Goal: Contribute content: Contribute content

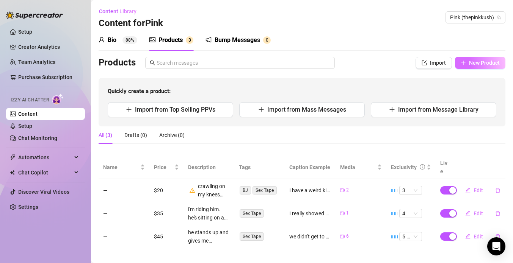
click at [485, 64] on span "New Product" at bounding box center [484, 63] width 31 height 6
type textarea "Type your message here..."
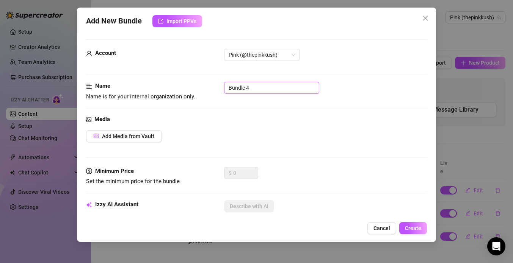
click at [244, 87] on input "Bundle 4" at bounding box center [271, 88] width 95 height 12
type input "nine head"
click at [144, 139] on button "Add Media from Vault" at bounding box center [124, 136] width 76 height 12
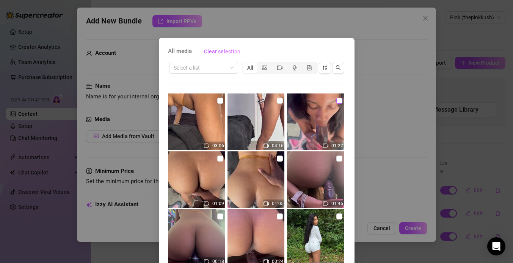
click at [341, 100] on input "checkbox" at bounding box center [339, 101] width 6 height 6
checkbox input "true"
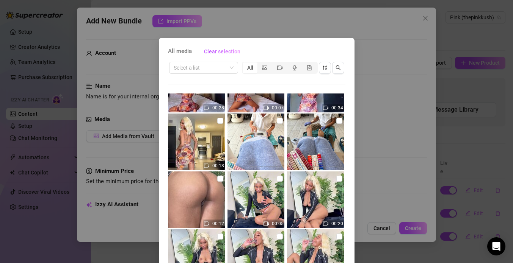
scroll to position [331, 0]
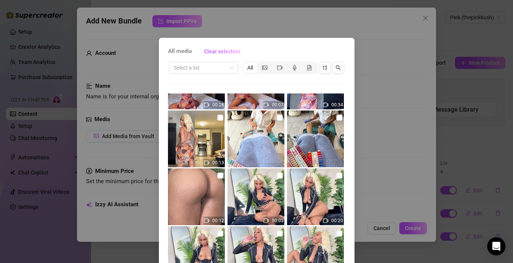
click at [373, 92] on div "All media Clear selection Select a list All 03:06 04:16 01:22 01:09 01:05 01:46…" at bounding box center [256, 131] width 513 height 263
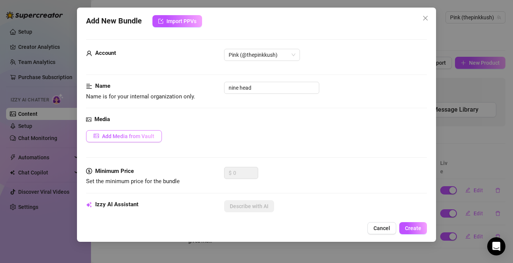
click at [153, 130] on button "Add Media from Vault" at bounding box center [124, 136] width 76 height 12
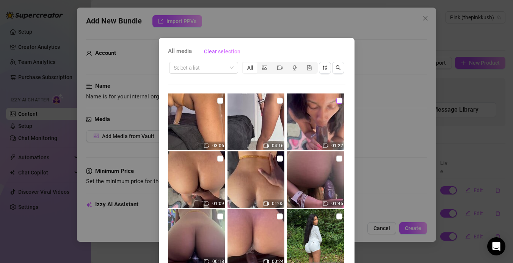
click at [340, 99] on input "checkbox" at bounding box center [339, 101] width 6 height 6
checkbox input "true"
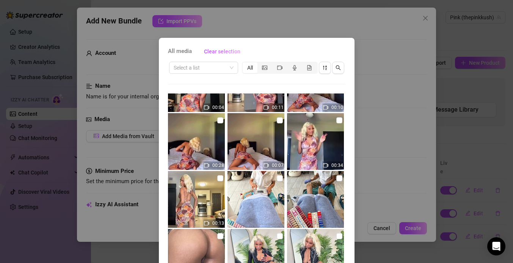
scroll to position [53, 0]
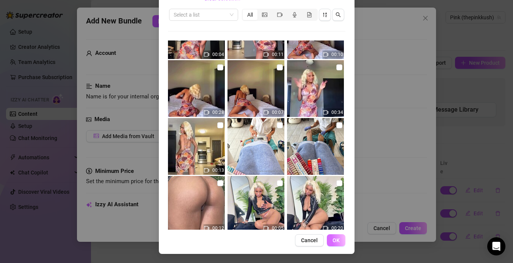
click at [340, 238] on button "OK" at bounding box center [336, 241] width 19 height 12
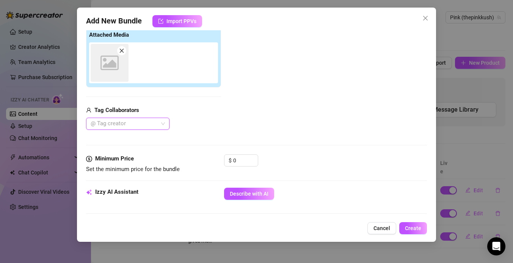
scroll to position [121, 0]
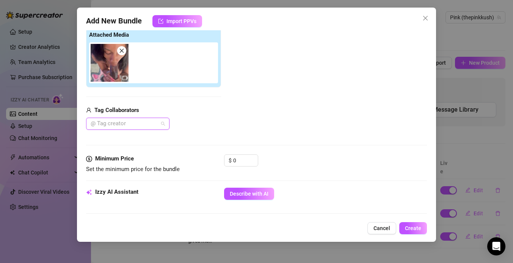
click at [146, 124] on div at bounding box center [124, 124] width 72 height 11
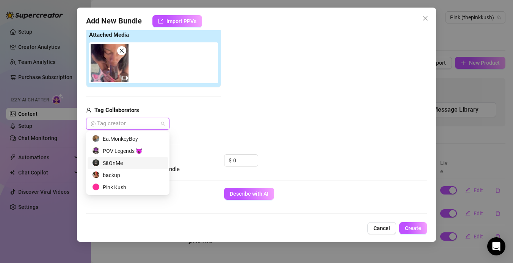
click at [129, 166] on div "SitOnMe" at bounding box center [127, 163] width 71 height 8
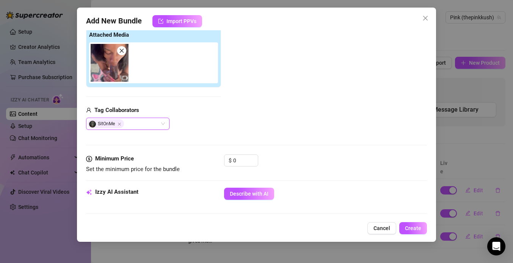
click at [187, 128] on div "SitOnMe SitOnMe" at bounding box center [153, 124] width 135 height 12
drag, startPoint x: 238, startPoint y: 160, endPoint x: 228, endPoint y: 157, distance: 10.8
click at [228, 157] on div "$ 0" at bounding box center [241, 161] width 34 height 12
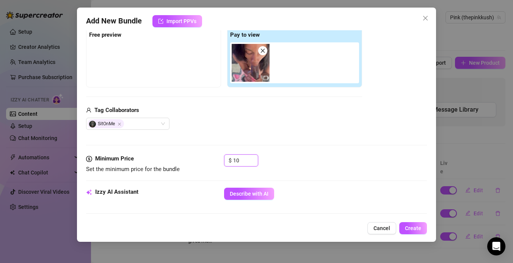
type input "10"
click at [218, 180] on div "Minimum Price Set the minimum price for the bundle $ 10" at bounding box center [256, 171] width 341 height 33
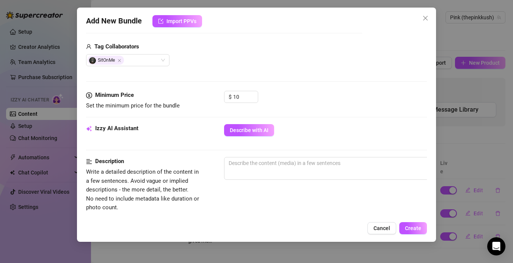
scroll to position [187, 0]
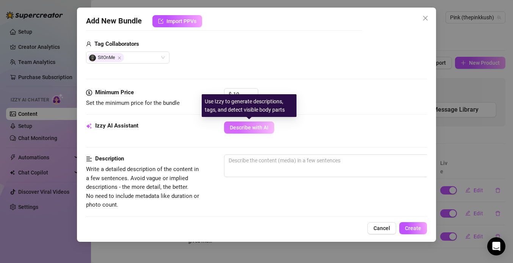
click at [254, 126] on span "Describe with AI" at bounding box center [249, 128] width 39 height 6
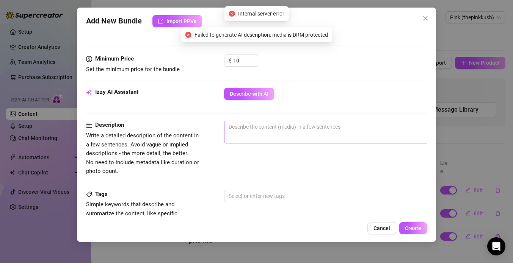
scroll to position [224, 0]
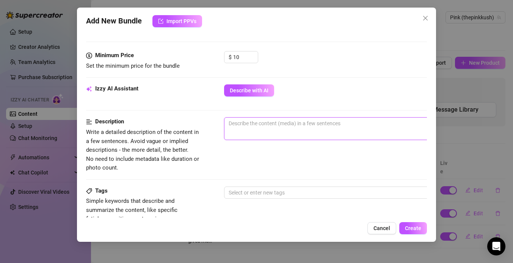
click at [250, 127] on textarea at bounding box center [356, 123] width 265 height 11
type textarea "i"
type textarea "im"
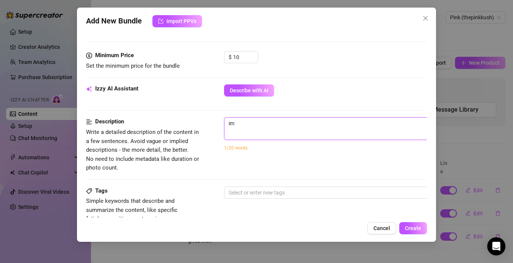
type textarea "im o"
type textarea "im on"
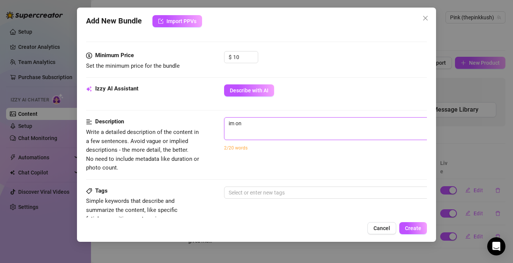
type textarea "im on"
type textarea "im on m"
type textarea "im on my"
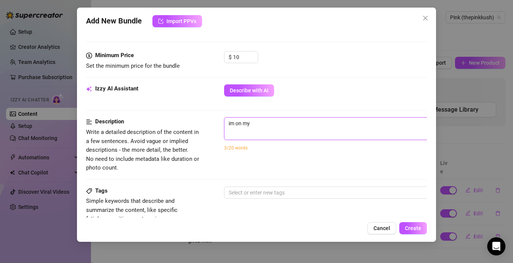
type textarea "im on my"
type textarea "im on my k"
type textarea "im on my kn"
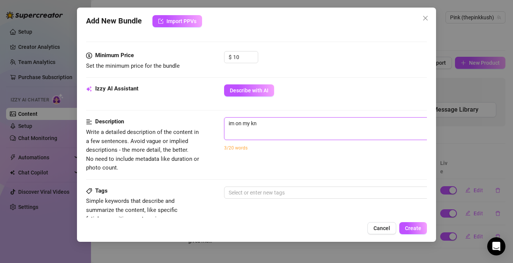
type textarea "im on my kne"
type textarea "im on my knee"
type textarea "im on my knees"
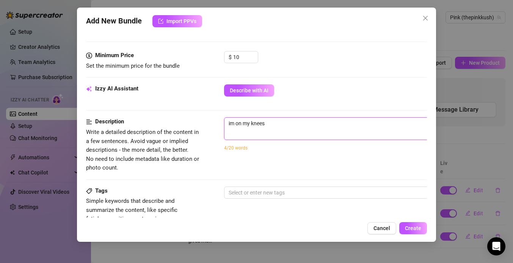
type textarea "im on my knees"
type textarea "im on my knees s"
type textarea "im on my knees su"
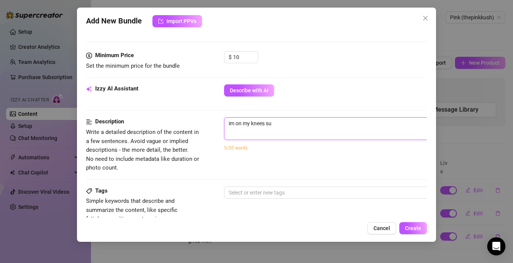
type textarea "im on my knees suc"
type textarea "im on my knees suck"
type textarea "im on my knees sucki"
type textarea "im on my knees sucking"
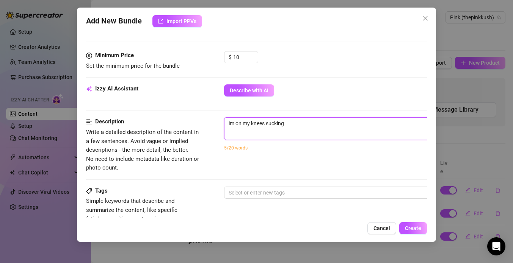
type textarea "im on my knees sucking"
type textarea "im on my knees sucking b"
type textarea "im on my knees sucking bi"
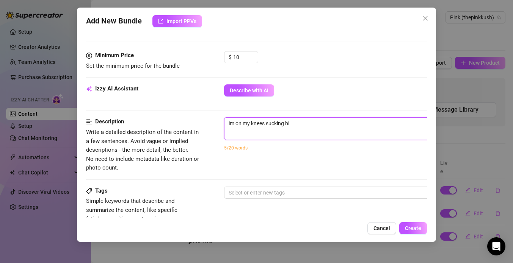
type textarea "im on my knees sucking big"
type textarea "im on my knees sucking big b"
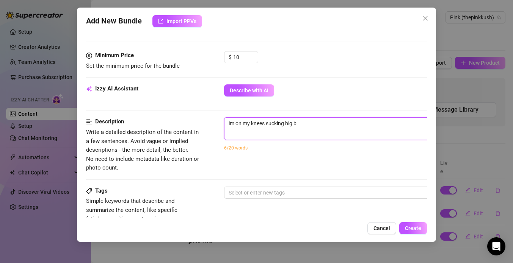
type textarea "im on my knees sucking big bl"
type textarea "im on my knees sucking big bla"
type textarea "im on my knees sucking big blac"
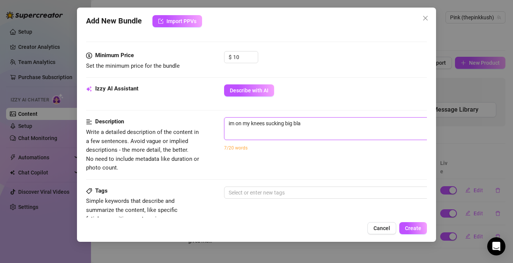
type textarea "im on my knees sucking big blac"
type textarea "im on my knees sucking big black"
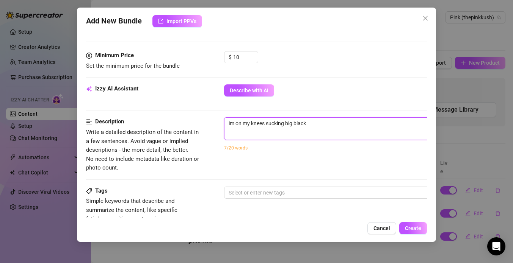
type textarea "im on my knees sucking big black d"
type textarea "im on my knees sucking big black di"
type textarea "im on my knees sucking big black did"
type textarea "im on my knees sucking big black di"
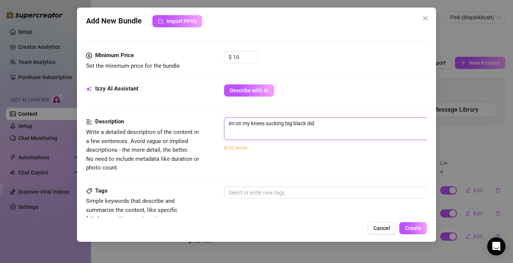
type textarea "im on my knees sucking big black di"
type textarea "im on my knees sucking big black dic"
type textarea "im on my knees sucking big black dick"
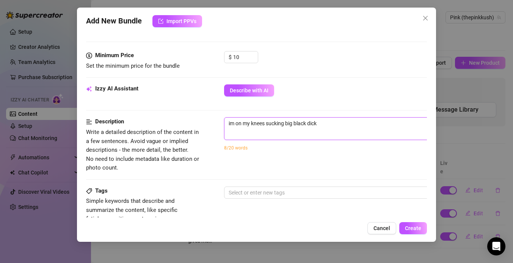
type textarea "im on my knees sucking big black dick."
type textarea "im on my knees sucking big black dick. H"
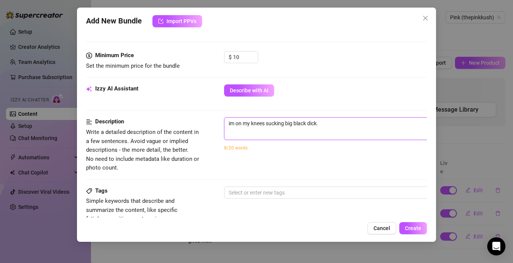
type textarea "im on my knees sucking big black dick. H"
type textarea "im on my knees sucking big black dick. He"
type textarea "im on my knees sucking big black dick. He'"
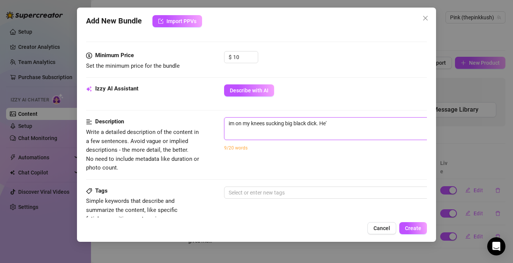
type textarea "im on my knees sucking big black dick. He'"
type textarea "im on my knees sucking big black dick. He's"
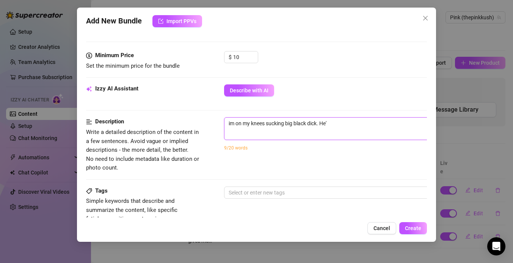
type textarea "im on my knees sucking big black dick. He's"
type textarea "im on my knees sucking big black dick. He's r"
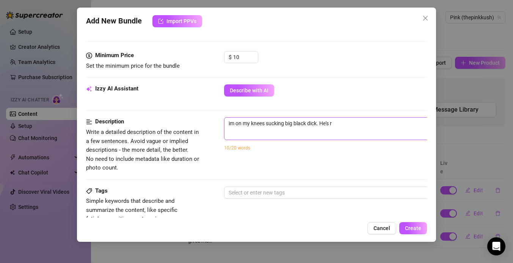
type textarea "im on my knees sucking big black dick. He's re"
type textarea "im on my knees sucking big black dick. He's rec"
type textarea "im on my knees sucking big black dick. He's reco"
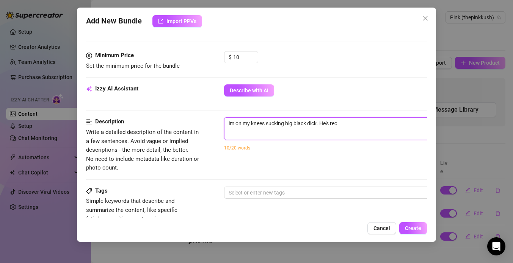
type textarea "im on my knees sucking big black dick. He's reco"
type textarea "im on my knees sucking big black dick. He's recor"
type textarea "im on my knees sucking big black dick. He's record"
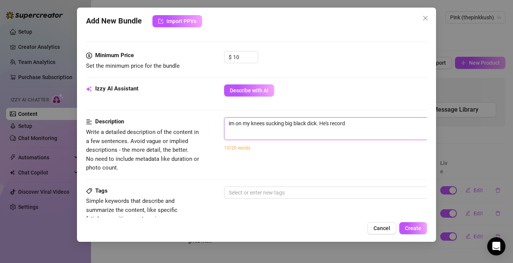
type textarea "im on my knees sucking big black dick. He's recordi"
type textarea "im on my knees sucking big black dick. He's recordin"
type textarea "im on my knees sucking big black dick. He's recording"
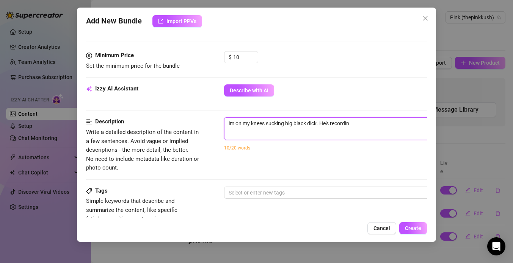
type textarea "im on my knees sucking big black dick. He's recording"
type textarea "im on my knees sucking big black dick. He's recording m"
type textarea "im on my knees sucking big black dick. He's recording me"
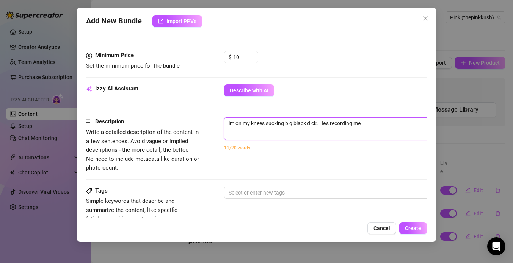
type textarea "im on my knees sucking big black dick. He's recording me"
type textarea "im on my knees sucking big black dick. He's recording me h"
type textarea "im on my knees sucking big black dick. He's recording me hf"
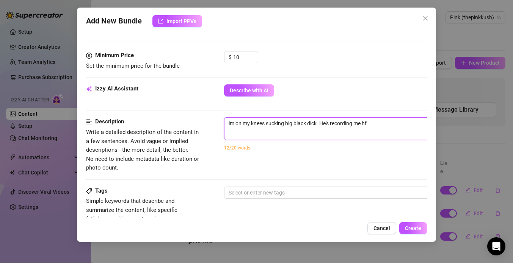
type textarea "im on my knees sucking big black dick. He's recording me hfi"
type textarea "im on my knees sucking big black dick. He's recording me hfir"
type textarea "im on my knees sucking big black dick. He's recording me hfirm"
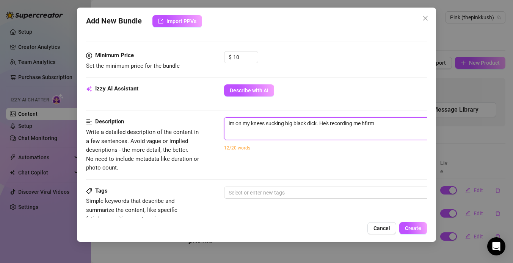
type textarea "im on my knees sucking big black dick. He's recording me hfir"
type textarea "im on my knees sucking big black dick. He's recording me hfi"
type textarea "im on my knees sucking big black dick. He's recording me hf"
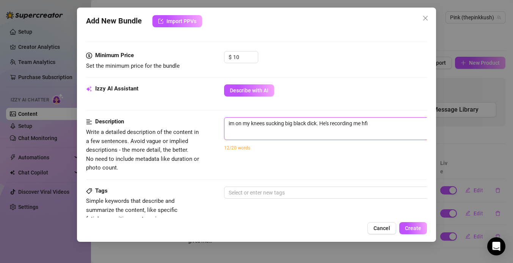
type textarea "im on my knees sucking big black dick. He's recording me hf"
type textarea "im on my knees sucking big black dick. He's recording me h"
type textarea "im on my knees sucking big black dick. He's recording me hf"
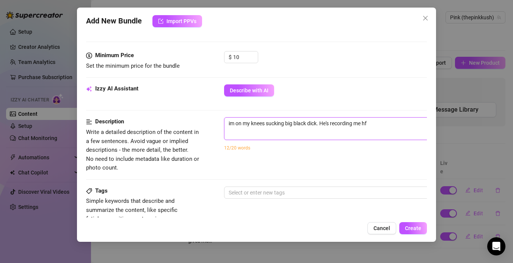
type textarea "im on my knees sucking big black dick. He's recording me h"
type textarea "im on my knees sucking big black dick. He's recording me"
type textarea "im on my knees sucking big black dick. He's recording me f"
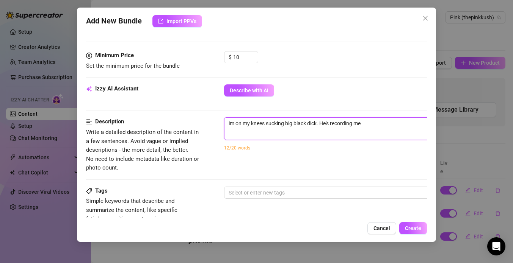
type textarea "im on my knees sucking big black dick. He's recording me f"
type textarea "im on my knees sucking big black dick. He's recording me fr"
type textarea "im on my knees sucking big black dick. He's recording me fro"
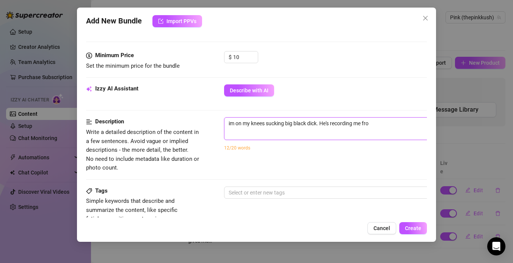
type textarea "im on my knees sucking big black dick. He's recording me from"
type textarea "im on my knees sucking big black dick. He's recording me from h"
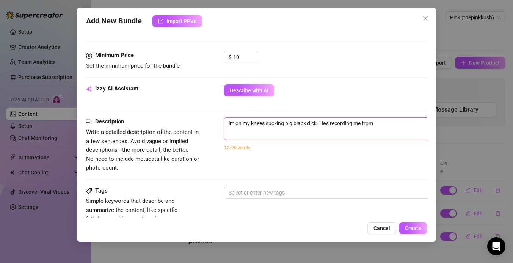
type textarea "im on my knees sucking big black dick. He's recording me from h"
type textarea "im on my knees sucking big black dick. He's recording me from hi"
type textarea "im on my knees sucking big black dick. He's recording me from his"
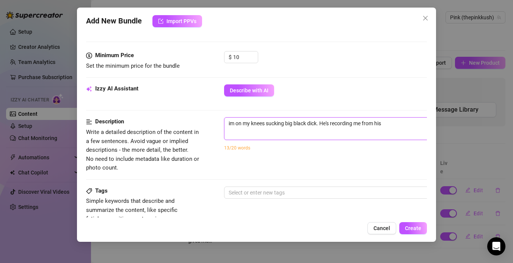
type textarea "im on my knees sucking big black dick. He's recording me from his"
type textarea "im on my knees sucking big black dick. He's recording me from his P"
type textarea "im on my knees sucking big black dick. He's recording me from his PO"
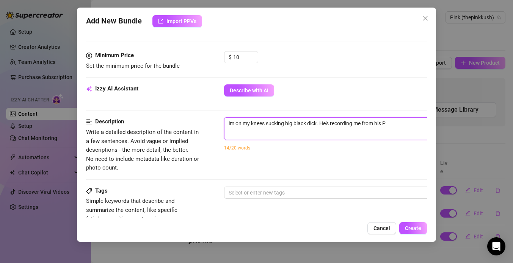
type textarea "im on my knees sucking big black dick. He's recording me from his PO"
type textarea "im on my knees sucking big black dick. He's recording me from his POV"
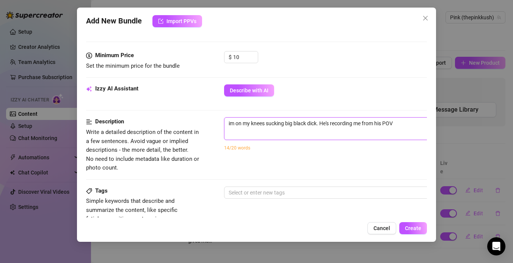
type textarea "im on my knees sucking big black dick. He's recording me from his POV"
type textarea "im on my knees sucking big black dick. He's recording me from his POV."
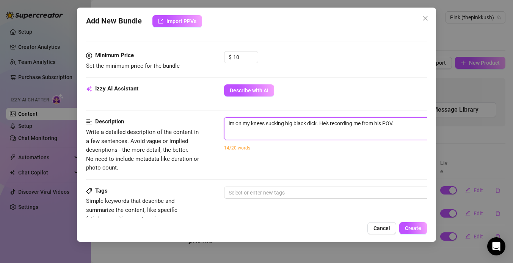
type textarea "im on my knees sucking big black dick. He's recording me from his POV."
type textarea "im on my knees sucking big black dick. He's recording me from his POV. I"
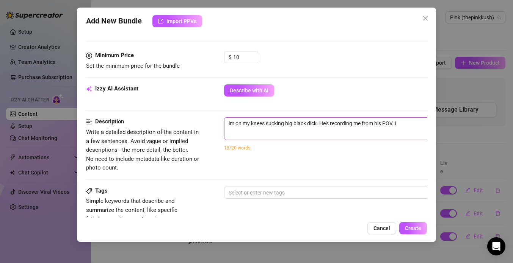
type textarea "im on my knees sucking big black dick. He's recording me from his POV. I s"
type textarea "im on my knees sucking big black dick. He's recording me from his POV. I sw"
type textarea "im on my knees sucking big black dick. He's recording me from his POV. I swa"
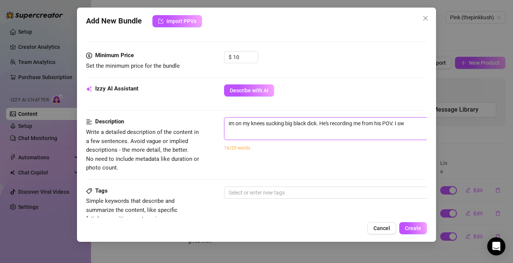
type textarea "im on my knees sucking big black dick. He's recording me from his POV. I swa"
type textarea "im on my knees sucking big black dick. He's recording me from his POV. I swal"
type textarea "im on my knees sucking big black dick. He's recording me from his POV. I swall"
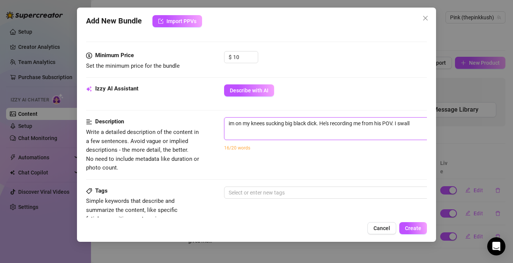
type textarea "im on my knees sucking big black dick. He's recording me from his POV. I swallo"
type textarea "im on my knees sucking big black dick. He's recording me from his POV. I swallow"
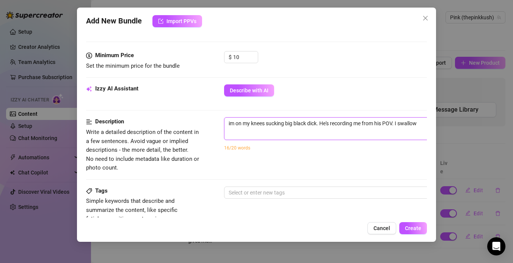
type textarea "im on my knees sucking big black dick. He's recording me from his POV. I swallow"
type textarea "im on my knees sucking big black dick. He's recording me from his POV. I swallo…"
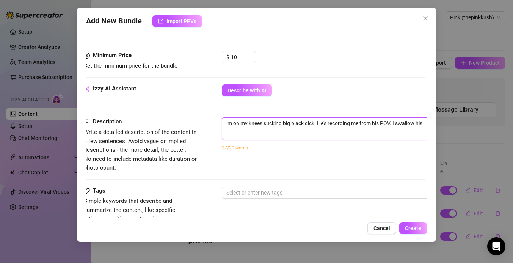
type textarea "im on my knees sucking big black dick. He's recording me from his POV. I swallo…"
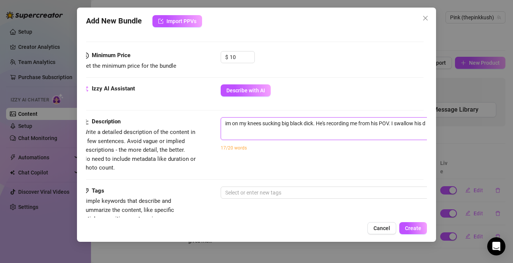
type textarea "im on my knees sucking big black dick. He's recording me from his POV. I swallo…"
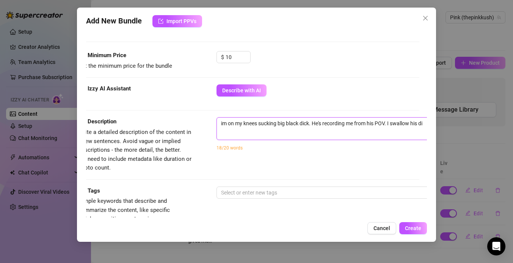
type textarea "im on my knees sucking big black dick. He's recording me from his POV. I swallo…"
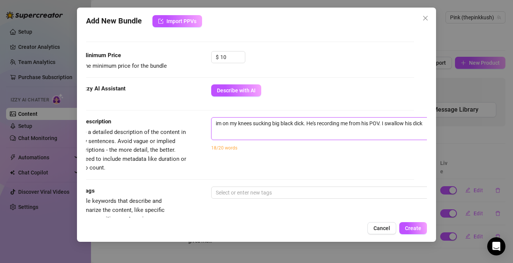
type textarea "im on my knees sucking big black dick. He's recording me from his POV. I swallo…"
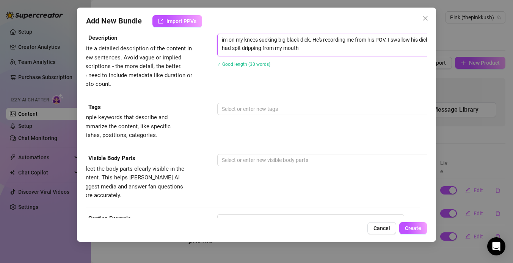
scroll to position [308, 0]
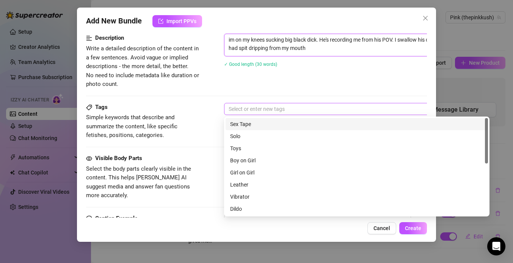
click at [241, 109] on div at bounding box center [352, 109] width 254 height 11
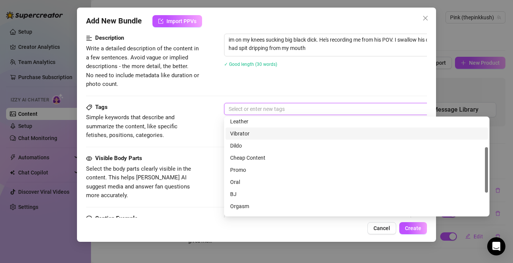
scroll to position [67, 0]
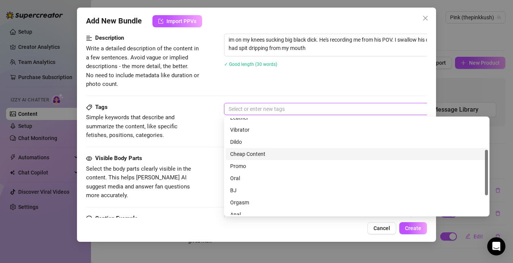
click at [250, 157] on div "Cheap Content" at bounding box center [356, 154] width 253 height 8
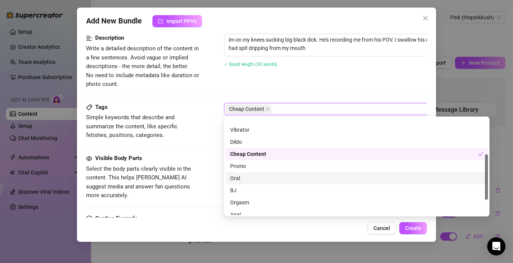
scroll to position [79, 0]
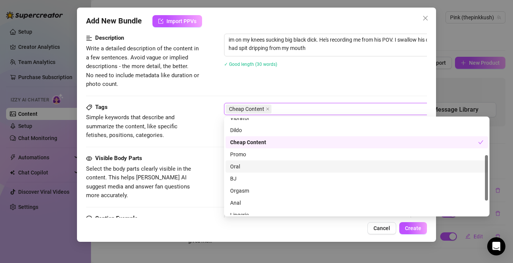
click at [246, 169] on div "Oral" at bounding box center [356, 167] width 253 height 8
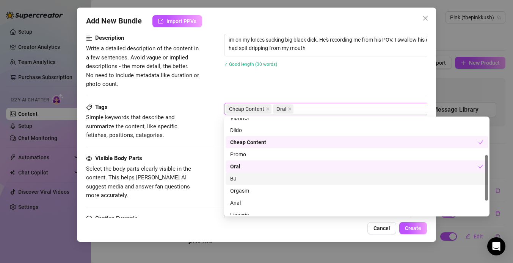
click at [242, 180] on div "BJ" at bounding box center [356, 179] width 253 height 8
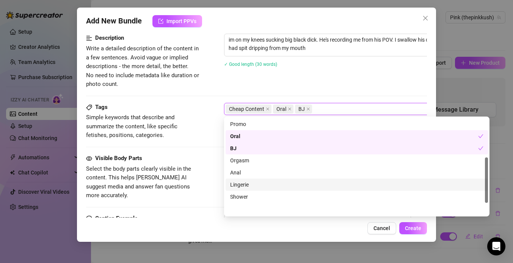
scroll to position [0, 0]
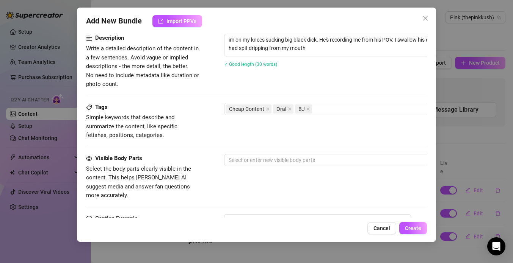
click at [207, 223] on div "Cancel Create" at bounding box center [256, 228] width 341 height 12
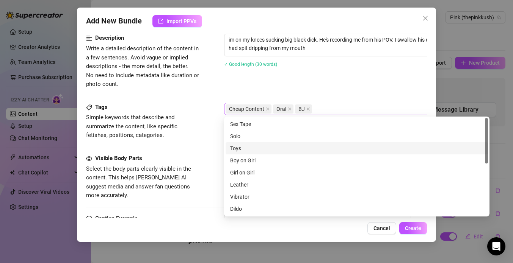
click at [319, 106] on div "Cheap Content Oral BJ" at bounding box center [352, 109] width 254 height 11
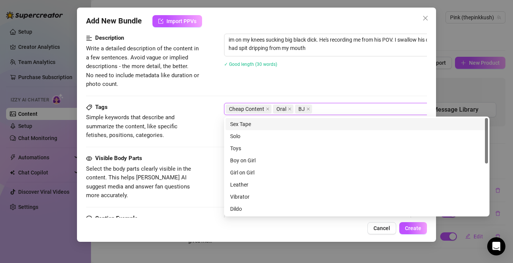
click at [277, 128] on div "Sex Tape" at bounding box center [356, 124] width 253 height 8
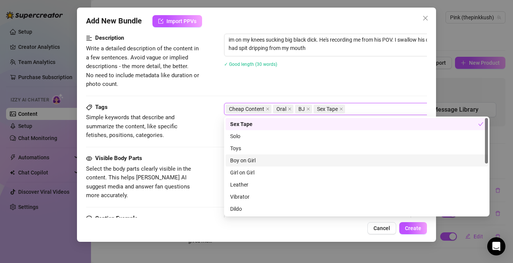
click at [208, 169] on div "Visible Body Parts Select the body parts clearly visible in the content. This h…" at bounding box center [256, 177] width 341 height 46
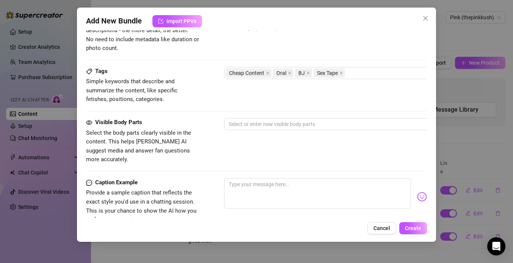
scroll to position [345, 0]
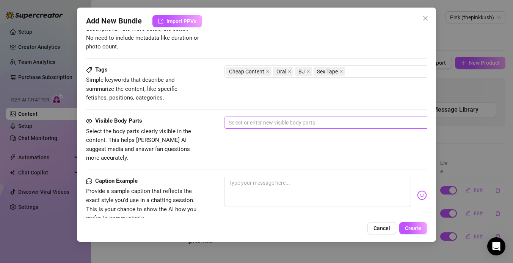
click at [255, 118] on div at bounding box center [352, 122] width 254 height 11
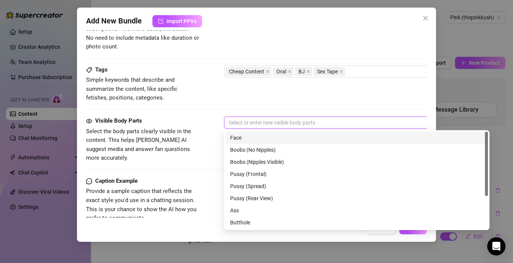
click at [241, 138] on div "Face" at bounding box center [356, 138] width 253 height 8
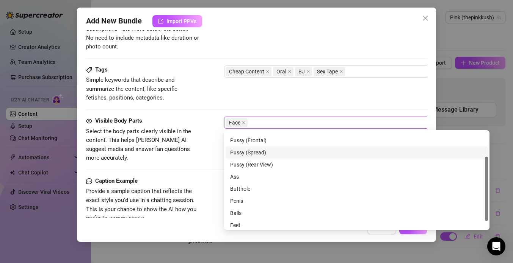
scroll to position [49, 0]
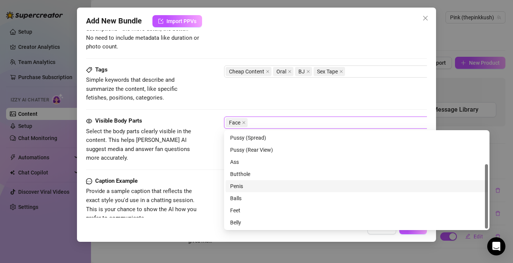
click at [244, 186] on div "Penis" at bounding box center [356, 186] width 253 height 8
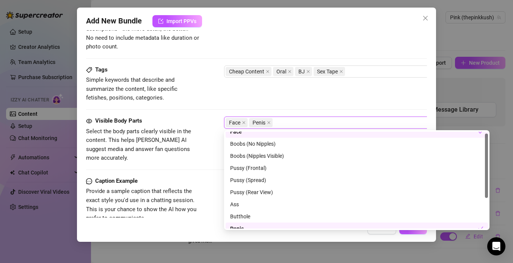
scroll to position [0, 0]
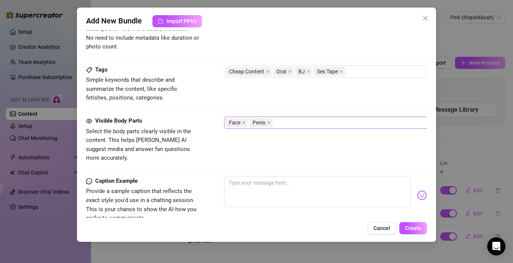
click at [302, 127] on div "Face Penis" at bounding box center [352, 122] width 254 height 11
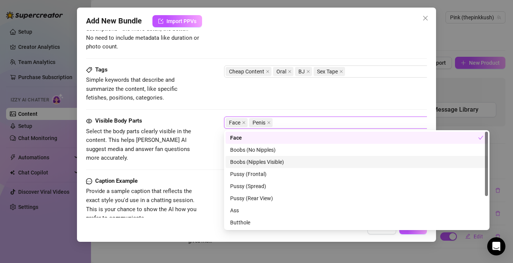
click at [270, 162] on div "Boobs (Nipples Visible)" at bounding box center [356, 162] width 253 height 8
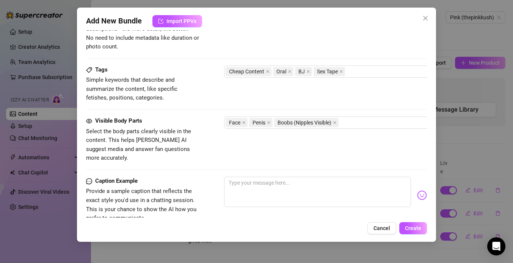
click at [356, 97] on div "Tags Simple keywords that describe and summarize the content, like specific fet…" at bounding box center [256, 84] width 341 height 37
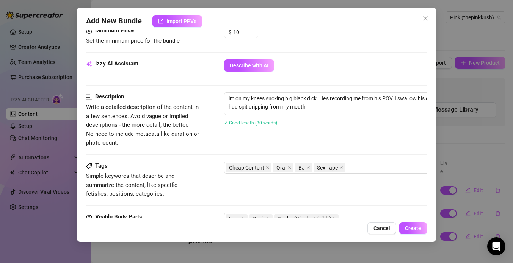
scroll to position [239, 0]
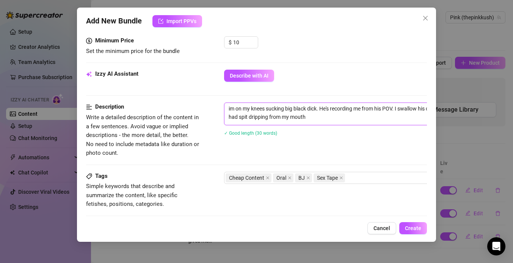
click at [329, 122] on textarea "im on my knees sucking big black dick. He's recording me from his POV. I swallo…" at bounding box center [356, 113] width 265 height 20
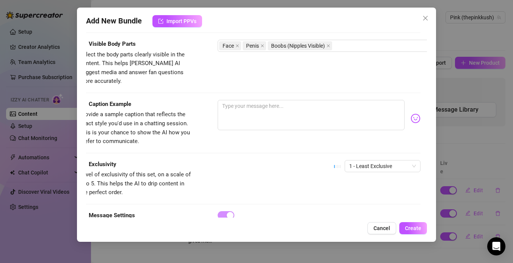
scroll to position [422, 0]
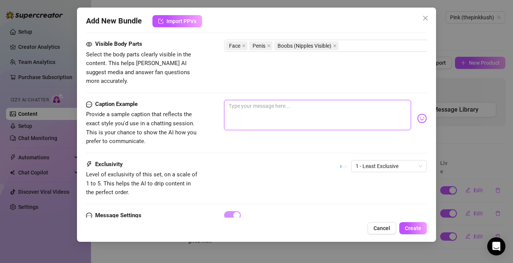
click at [303, 100] on textarea at bounding box center [317, 115] width 187 height 30
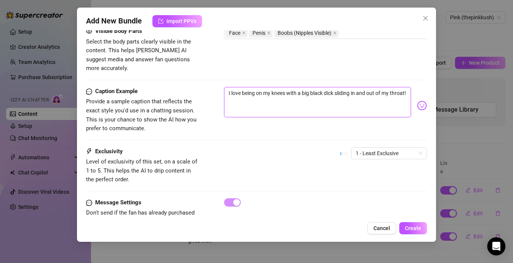
scroll to position [449, 0]
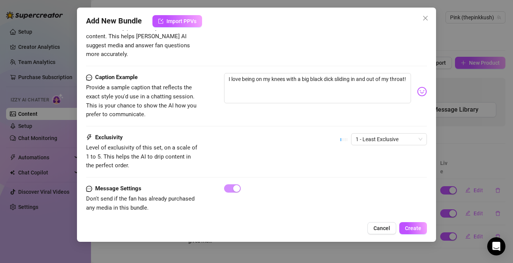
click at [385, 138] on div "1 - Least Exclusive" at bounding box center [383, 142] width 86 height 19
click at [381, 134] on span "1 - Least Exclusive" at bounding box center [388, 139] width 67 height 11
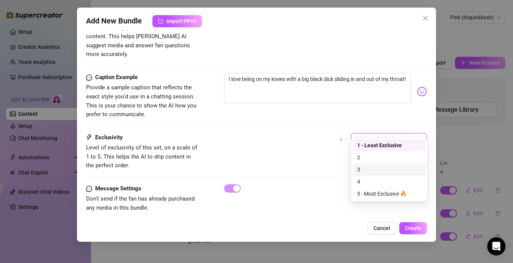
click at [370, 171] on div "3" at bounding box center [389, 170] width 64 height 8
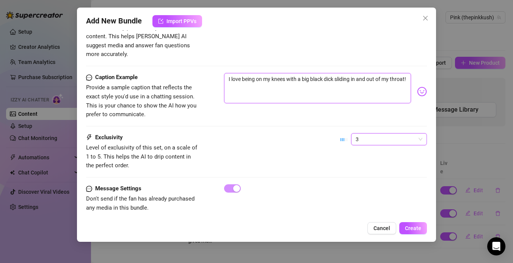
click at [355, 81] on textarea "I love being on my knees with a big black dick sliding in and out of my throat!" at bounding box center [317, 88] width 187 height 30
click at [417, 226] on span "Create" at bounding box center [413, 228] width 16 height 6
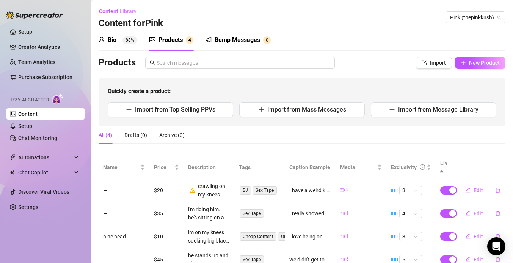
scroll to position [22, 0]
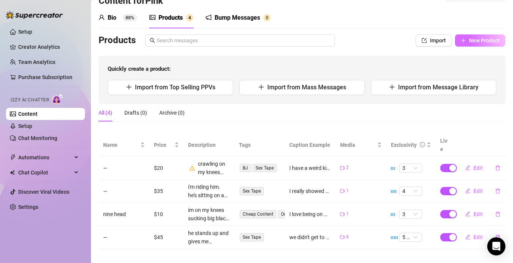
click at [494, 39] on span "New Product" at bounding box center [484, 41] width 31 height 6
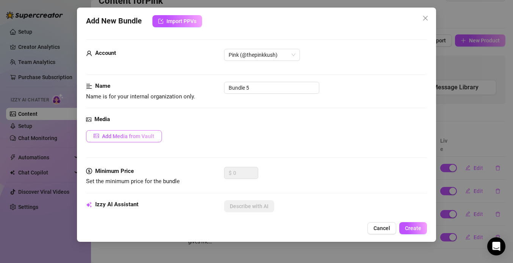
click at [128, 137] on span "Add Media from Vault" at bounding box center [128, 136] width 52 height 6
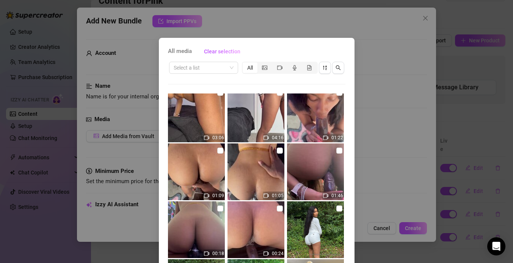
scroll to position [4, 0]
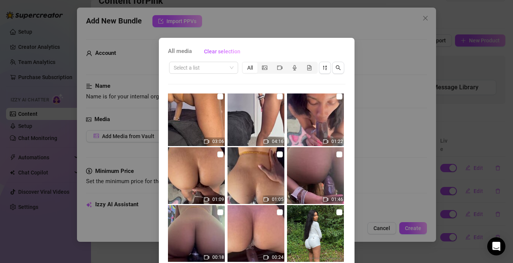
click at [211, 120] on img at bounding box center [196, 117] width 57 height 57
click at [220, 95] on input "checkbox" at bounding box center [220, 97] width 6 height 6
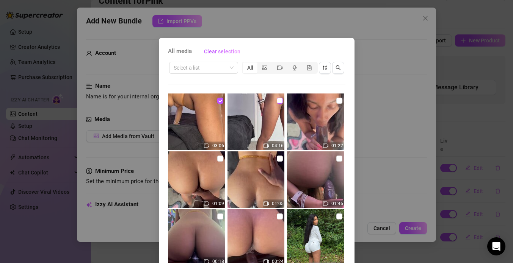
click at [279, 101] on input "checkbox" at bounding box center [280, 101] width 6 height 6
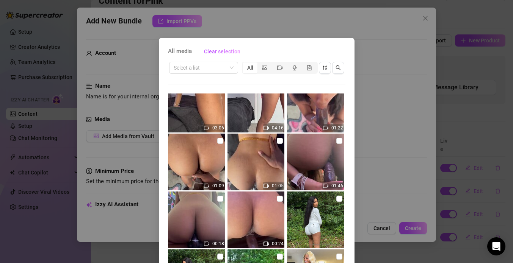
scroll to position [22, 0]
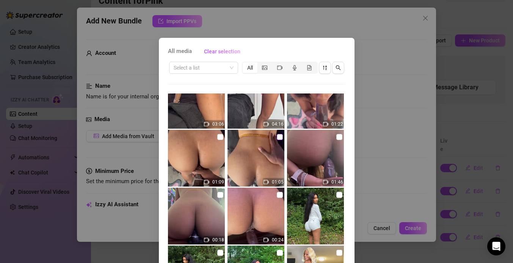
click at [281, 139] on input "checkbox" at bounding box center [280, 137] width 6 height 6
click at [219, 136] on input "checkbox" at bounding box center [220, 137] width 6 height 6
click at [279, 193] on input "checkbox" at bounding box center [280, 195] width 6 height 6
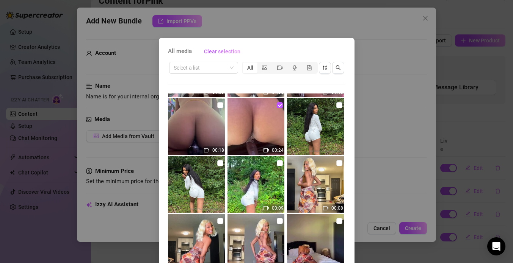
scroll to position [53, 0]
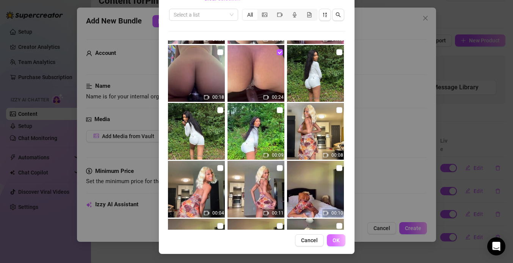
click at [336, 243] on span "OK" at bounding box center [335, 241] width 7 height 6
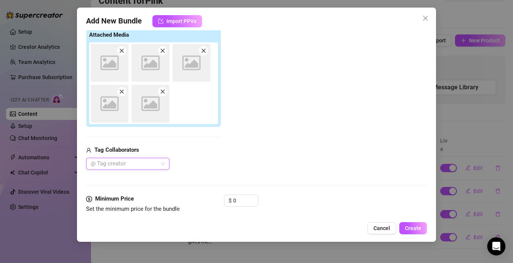
scroll to position [121, 0]
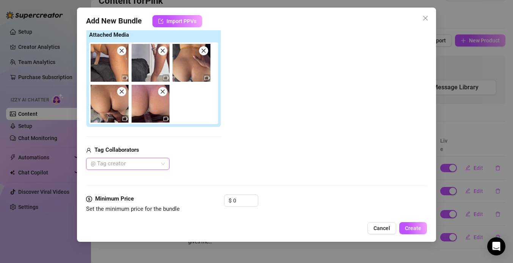
click at [155, 160] on div at bounding box center [124, 164] width 72 height 11
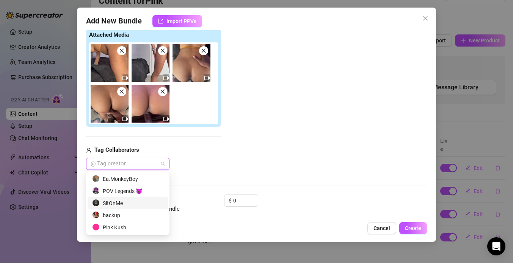
click at [121, 199] on div "SitOnMe" at bounding box center [127, 203] width 71 height 8
click at [198, 154] on div "Tag Collaborators" at bounding box center [153, 150] width 135 height 9
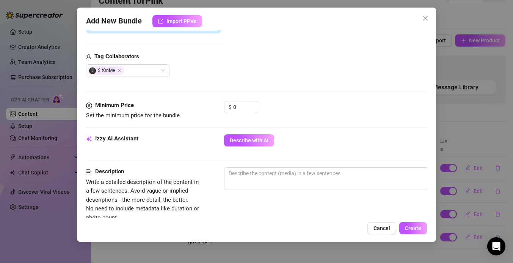
scroll to position [214, 0]
drag, startPoint x: 240, startPoint y: 107, endPoint x: 231, endPoint y: 106, distance: 8.3
click at [232, 107] on div "$ 0" at bounding box center [241, 108] width 34 height 12
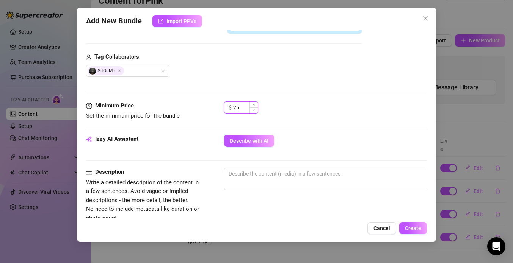
drag, startPoint x: 242, startPoint y: 108, endPoint x: 233, endPoint y: 108, distance: 8.7
click at [233, 108] on input "25" at bounding box center [245, 107] width 25 height 11
click at [224, 121] on div "Minimum Price Set the minimum price for the bundle $ 30" at bounding box center [256, 118] width 341 height 33
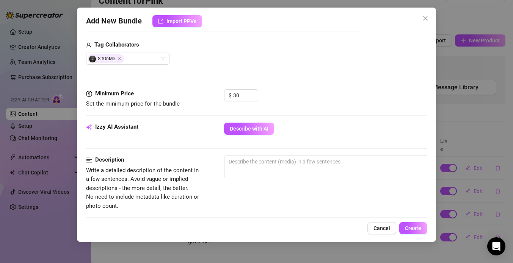
scroll to position [238, 0]
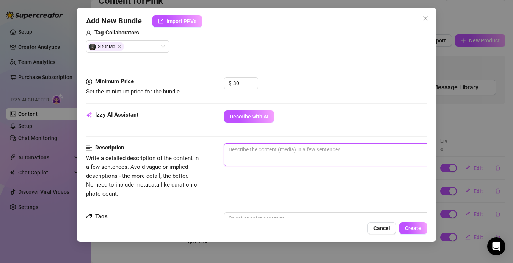
click at [260, 154] on textarea at bounding box center [356, 149] width 265 height 11
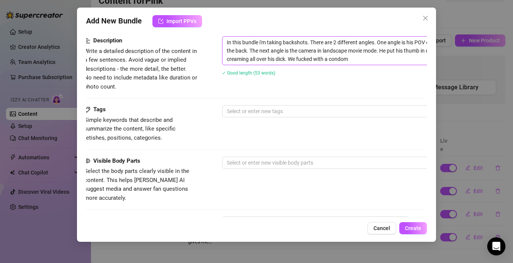
scroll to position [345, 0]
click at [260, 110] on div at bounding box center [352, 111] width 254 height 11
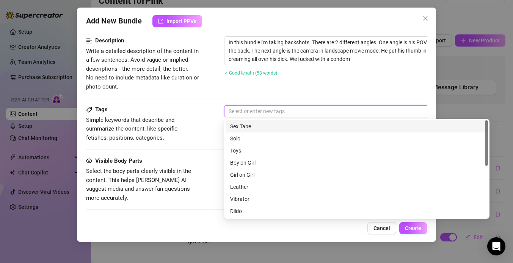
click at [247, 127] on div "Sex Tape" at bounding box center [356, 126] width 253 height 8
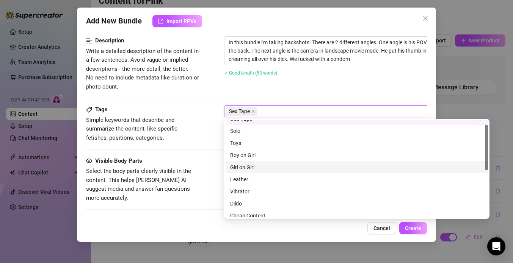
scroll to position [9, 0]
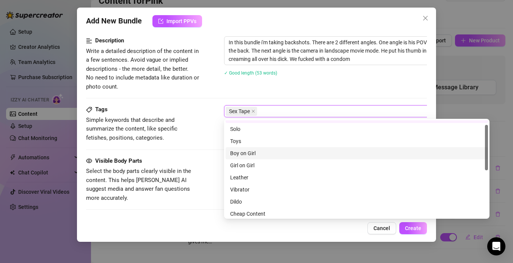
click at [256, 153] on div "Boy on Girl" at bounding box center [356, 153] width 253 height 8
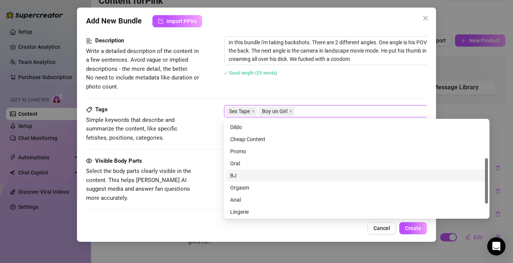
scroll to position [80, 0]
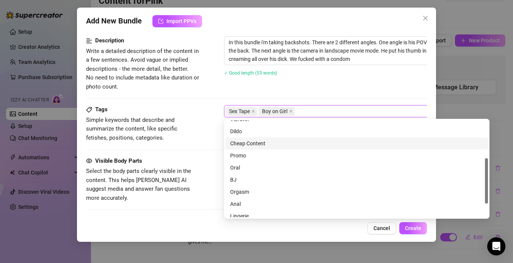
click at [264, 145] on div "Cheap Content" at bounding box center [356, 143] width 253 height 8
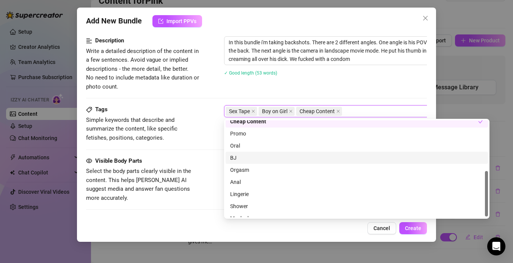
scroll to position [109, 0]
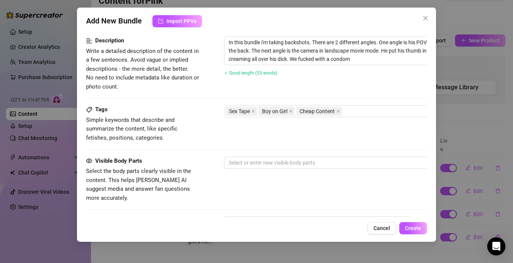
click at [203, 230] on div "Cancel Create" at bounding box center [256, 228] width 341 height 12
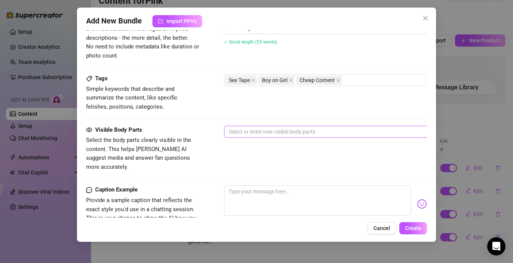
click at [284, 132] on div at bounding box center [352, 132] width 254 height 11
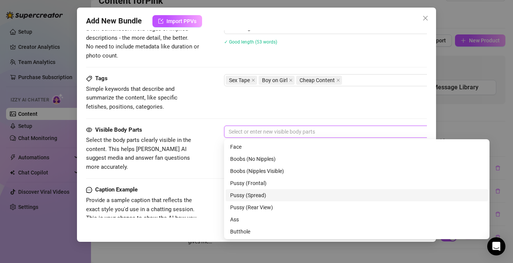
drag, startPoint x: 235, startPoint y: 188, endPoint x: 233, endPoint y: 199, distance: 10.8
click at [233, 199] on div "Face Boobs (No Nipples) Boobs (Nipples Visible) Pussy (Frontal) Pussy (Spread) …" at bounding box center [356, 201] width 262 height 121
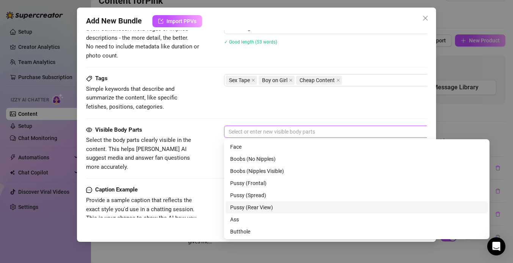
click at [232, 209] on div "Pussy (Rear View)" at bounding box center [356, 208] width 253 height 8
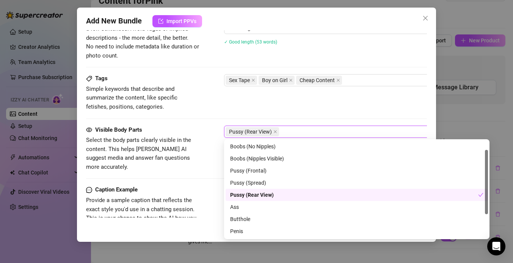
scroll to position [13, 0]
click at [239, 208] on div "Ass" at bounding box center [356, 206] width 253 height 8
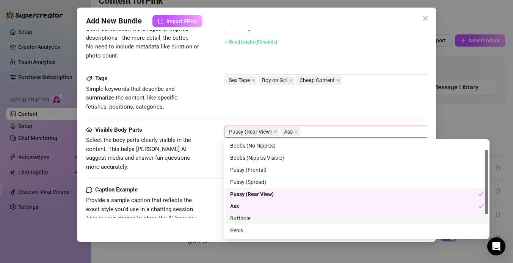
click at [239, 218] on div "Butthole" at bounding box center [356, 219] width 253 height 8
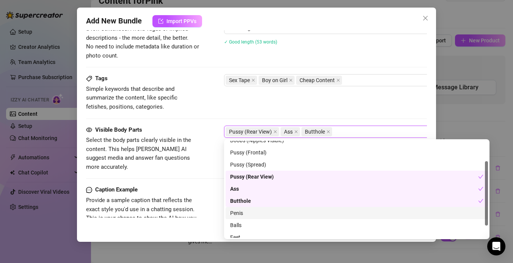
click at [240, 213] on div "Penis" at bounding box center [356, 213] width 253 height 8
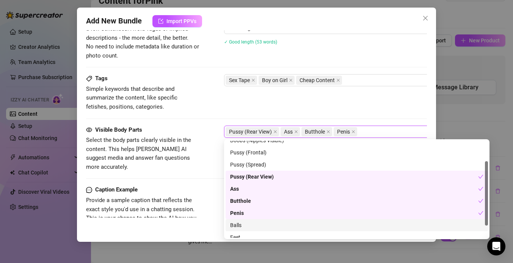
click at [234, 228] on div "Balls" at bounding box center [356, 225] width 253 height 8
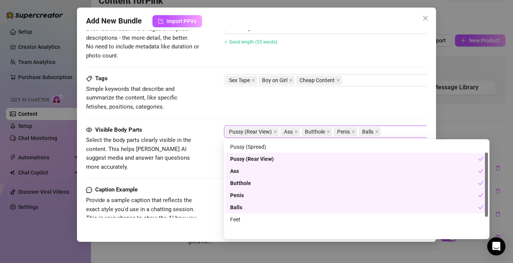
scroll to position [0, 0]
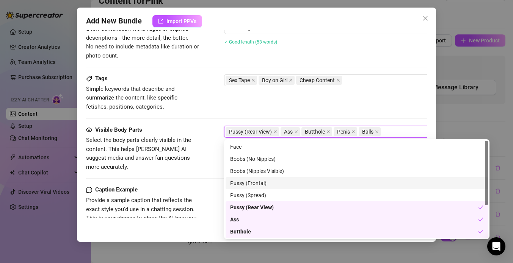
click at [204, 216] on div "Caption Example Provide a sample caption that reflects the exact style you'd us…" at bounding box center [256, 209] width 341 height 46
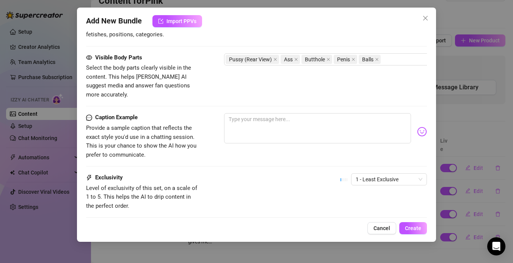
scroll to position [449, 0]
click at [282, 117] on textarea at bounding box center [317, 128] width 187 height 30
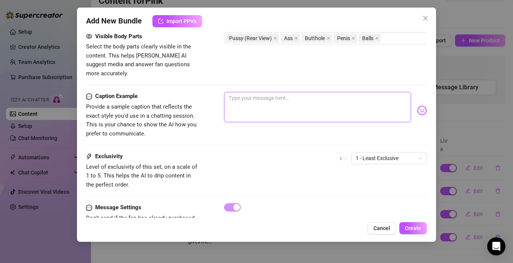
scroll to position [469, 0]
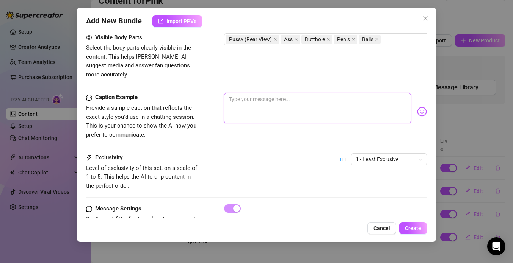
click at [305, 93] on textarea at bounding box center [317, 108] width 187 height 30
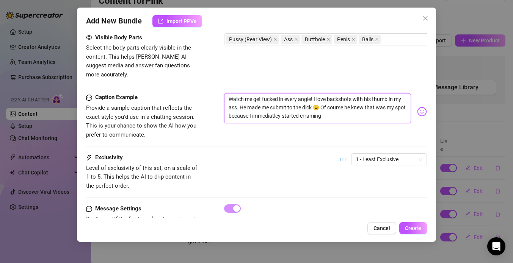
click at [327, 103] on textarea "Watch me get fucked in every angle! I love backshots with his thumb in my ass. …" at bounding box center [317, 108] width 187 height 30
click at [282, 110] on textarea "Watch me get fucked in every angle! I love backshots with his thumb in my ass. …" at bounding box center [317, 108] width 187 height 30
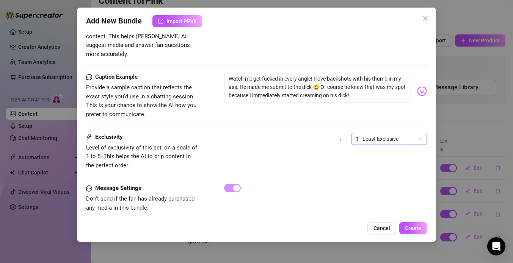
click at [373, 136] on div "1 - Least Exclusive" at bounding box center [389, 139] width 76 height 12
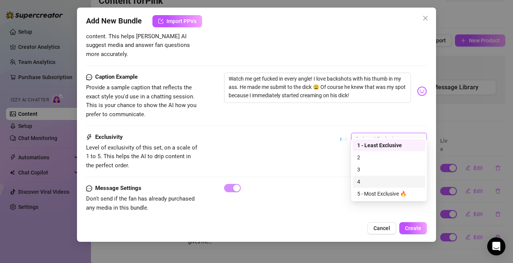
click at [358, 185] on div "4" at bounding box center [389, 182] width 64 height 8
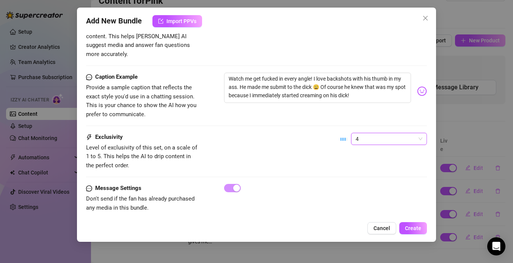
click at [336, 174] on div "Exclusivity Level of exclusivity of this set, on a scale of 1 to 5. This helps …" at bounding box center [256, 158] width 341 height 51
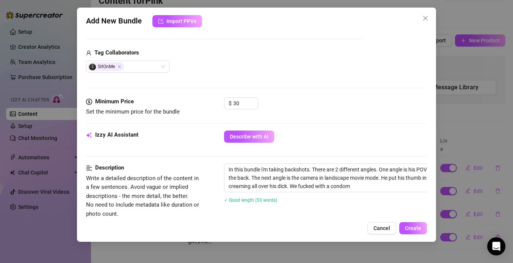
scroll to position [0, 0]
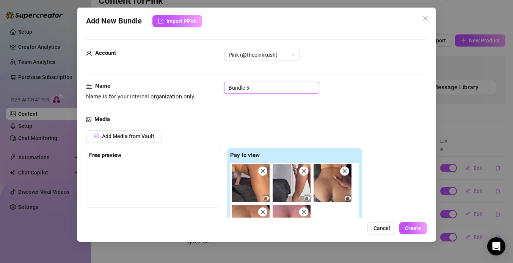
click at [256, 84] on input "Bundle 5" at bounding box center [271, 88] width 95 height 12
click at [271, 104] on div "Name Name is for your internal organization only. backshots with 9" at bounding box center [256, 98] width 341 height 33
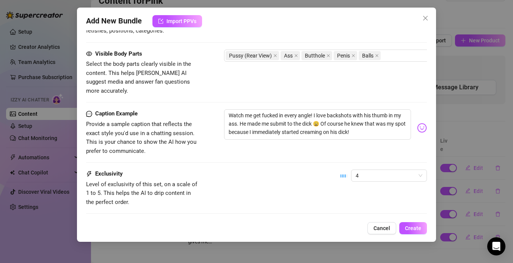
scroll to position [489, 0]
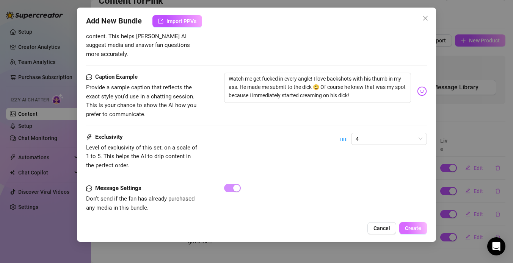
click at [414, 225] on span "Create" at bounding box center [413, 228] width 16 height 6
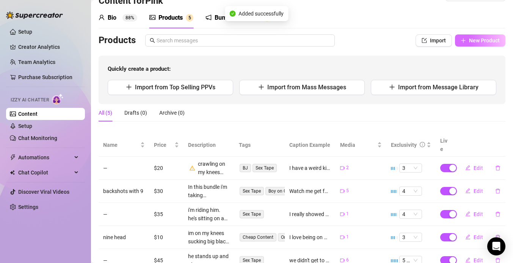
click at [476, 40] on span "New Product" at bounding box center [484, 41] width 31 height 6
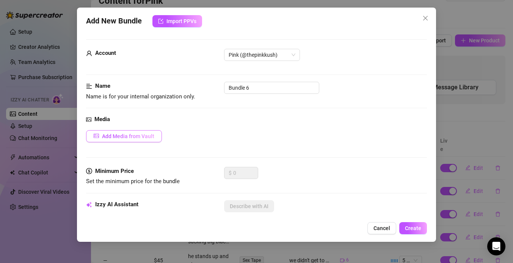
click at [155, 136] on button "Add Media from Vault" at bounding box center [124, 136] width 76 height 12
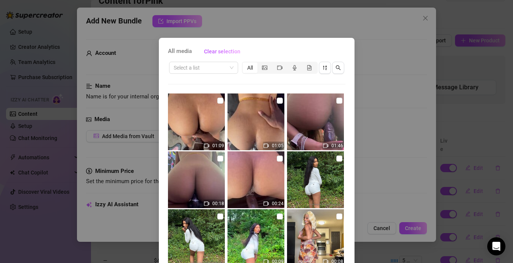
scroll to position [59, 0]
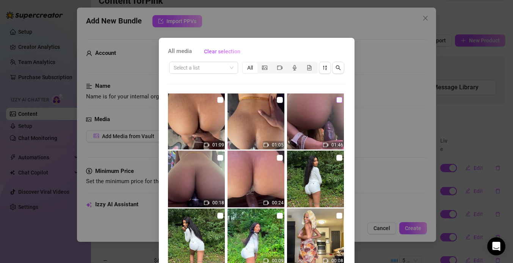
click at [340, 99] on input "checkbox" at bounding box center [339, 100] width 6 height 6
click at [218, 158] on input "checkbox" at bounding box center [220, 158] width 6 height 6
click at [370, 116] on div "All media Clear selection Select a list All 03:06 04:16 01:22 01:09 01:05 01:46…" at bounding box center [256, 131] width 513 height 263
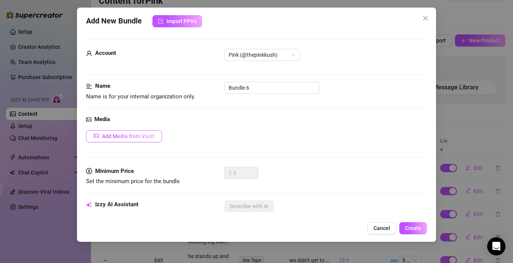
click at [150, 139] on span "Add Media from Vault" at bounding box center [128, 136] width 52 height 6
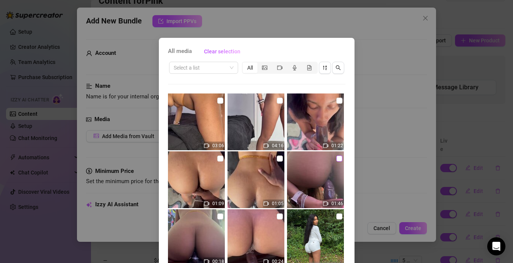
click at [339, 157] on input "checkbox" at bounding box center [339, 159] width 6 height 6
click at [219, 217] on input "checkbox" at bounding box center [220, 217] width 6 height 6
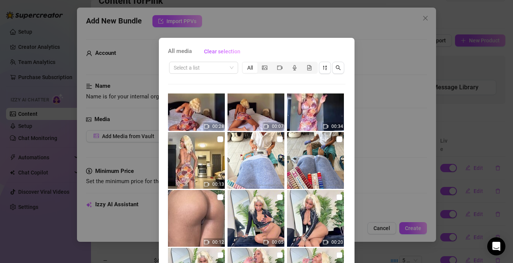
scroll to position [53, 0]
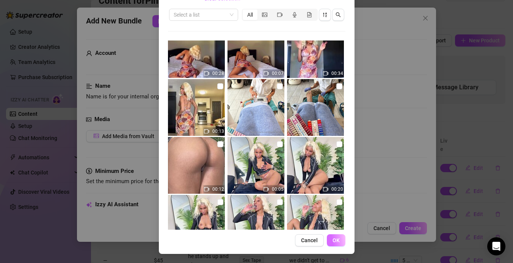
click at [334, 240] on span "OK" at bounding box center [335, 241] width 7 height 6
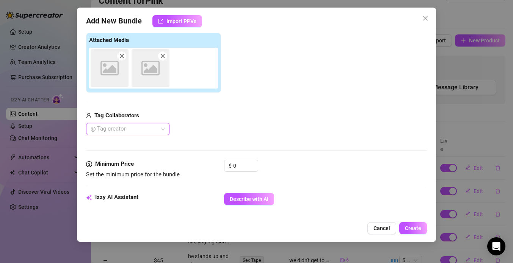
scroll to position [121, 0]
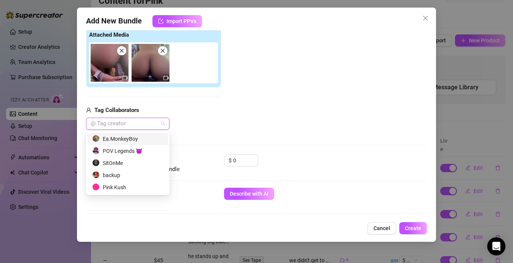
click at [147, 128] on div at bounding box center [124, 124] width 72 height 11
click at [116, 165] on div "SitOnMe" at bounding box center [127, 163] width 71 height 8
click at [236, 145] on div at bounding box center [256, 145] width 341 height 0
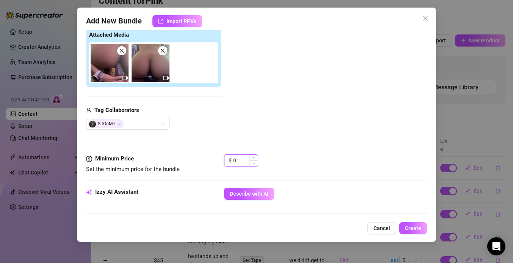
drag, startPoint x: 239, startPoint y: 160, endPoint x: 230, endPoint y: 160, distance: 9.1
click at [230, 160] on div "$ 0" at bounding box center [241, 161] width 34 height 12
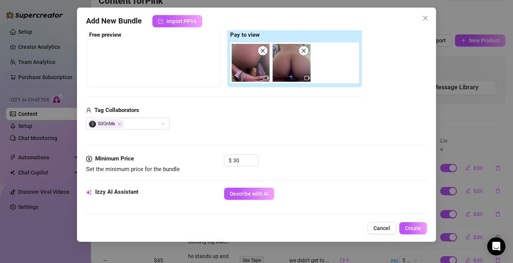
click at [313, 135] on div "Media Add Media from Vault Free preview Pay to view Tag Collaborators SitOnMe" at bounding box center [256, 75] width 341 height 160
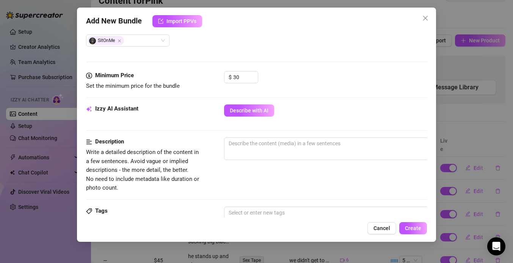
scroll to position [214, 0]
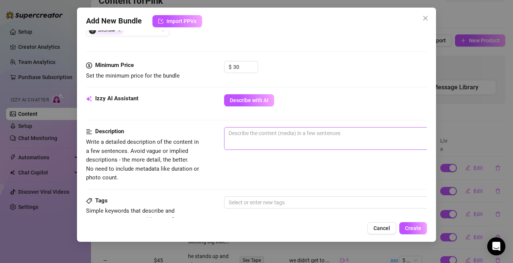
click at [257, 142] on span "0 / 1000" at bounding box center [356, 138] width 265 height 23
click at [261, 134] on textarea at bounding box center [356, 133] width 265 height 11
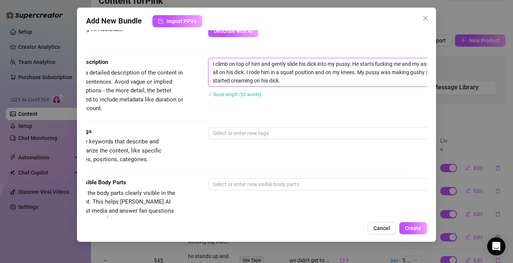
scroll to position [283, 5]
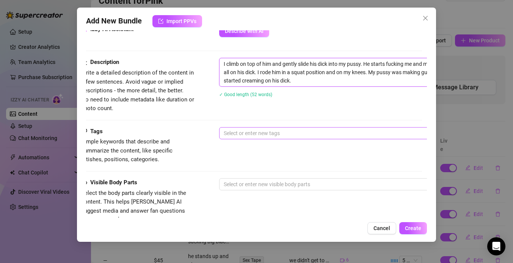
click at [244, 132] on div at bounding box center [348, 133] width 254 height 11
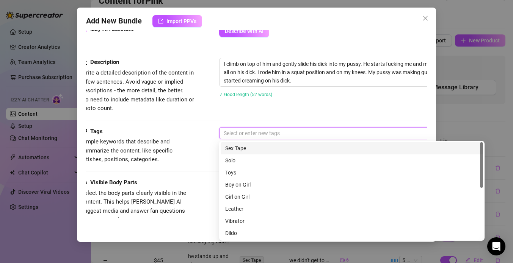
click at [233, 151] on div "Sex Tape" at bounding box center [351, 148] width 253 height 8
click at [265, 134] on div "Sex Tape" at bounding box center [348, 133] width 254 height 11
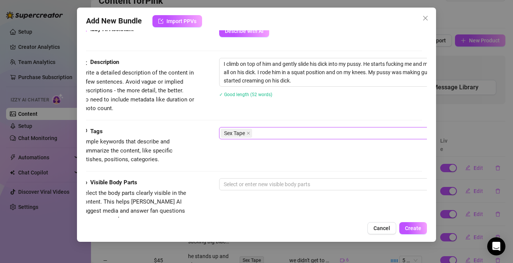
click at [270, 130] on div "Sex Tape" at bounding box center [348, 133] width 254 height 11
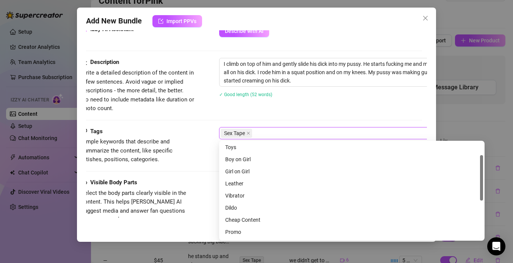
scroll to position [28, 0]
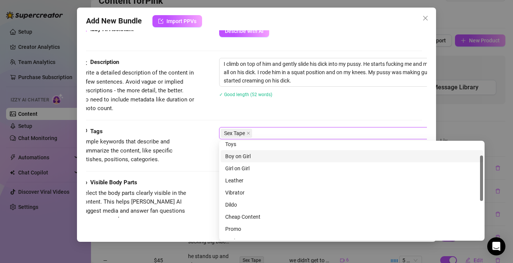
click at [252, 152] on div "Boy on Girl" at bounding box center [352, 156] width 262 height 12
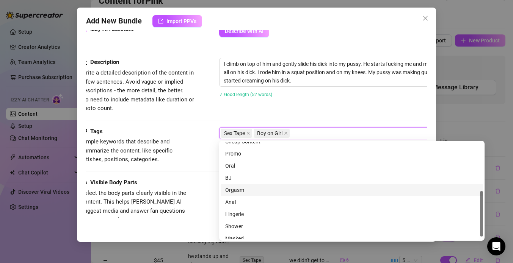
scroll to position [109, 0]
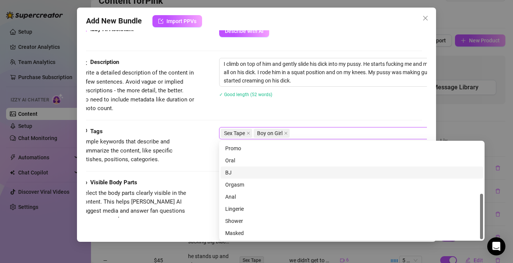
click at [179, 221] on div "Add New Bundle Import PPVs Account Pink (@thepinkkush) Name Name is for your in…" at bounding box center [256, 125] width 359 height 235
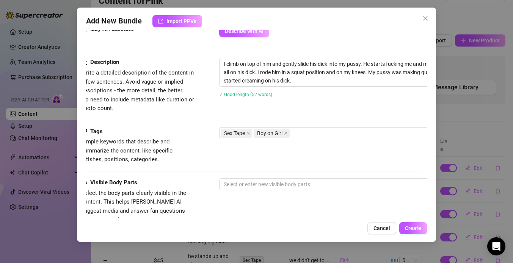
scroll to position [283, 0]
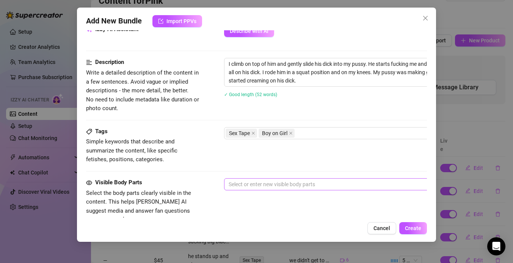
click at [265, 186] on div at bounding box center [352, 184] width 254 height 11
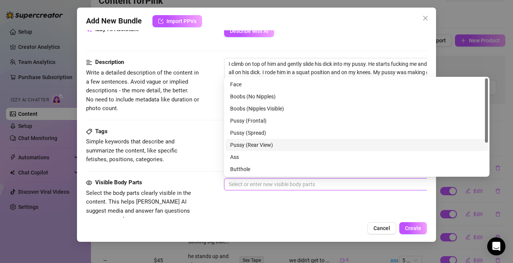
click at [254, 143] on div "Pussy (Rear View)" at bounding box center [356, 145] width 253 height 8
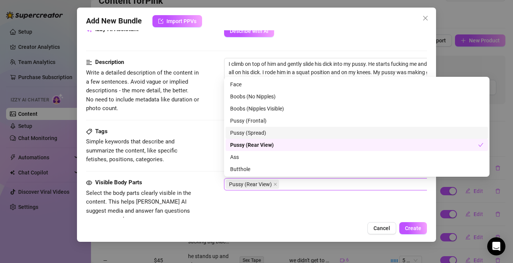
click at [265, 133] on div "Pussy (Spread)" at bounding box center [356, 133] width 253 height 8
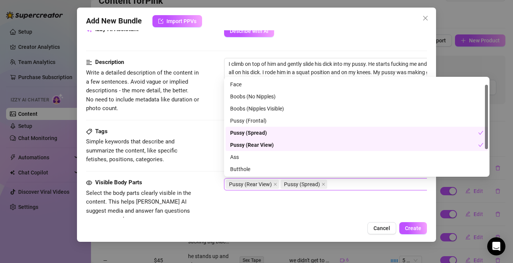
scroll to position [35, 0]
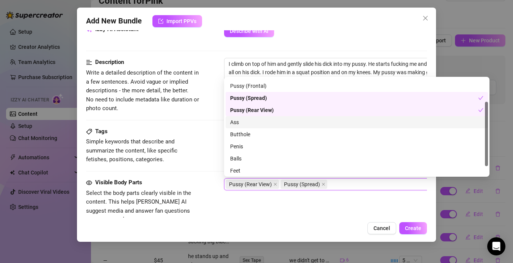
click at [253, 125] on div "Ass" at bounding box center [356, 122] width 253 height 8
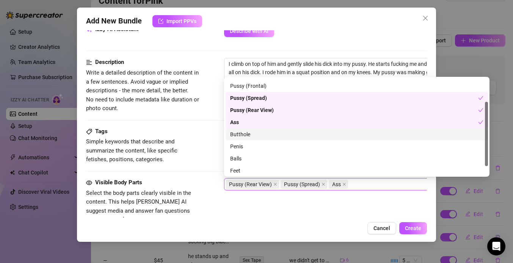
click at [252, 130] on div "Butthole" at bounding box center [356, 134] width 253 height 8
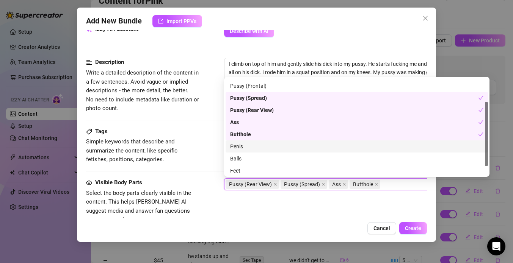
click at [246, 146] on div "Penis" at bounding box center [356, 146] width 253 height 8
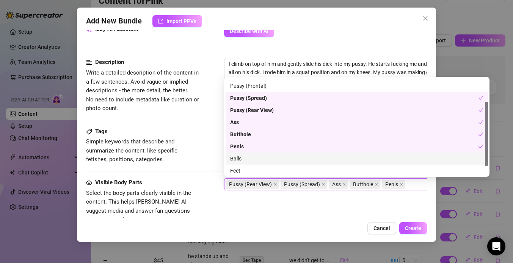
click at [238, 158] on div "Balls" at bounding box center [356, 159] width 253 height 8
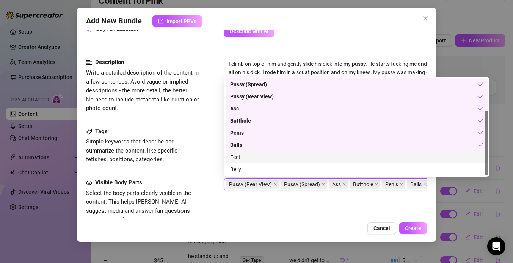
click at [240, 158] on div "Feet" at bounding box center [356, 157] width 253 height 8
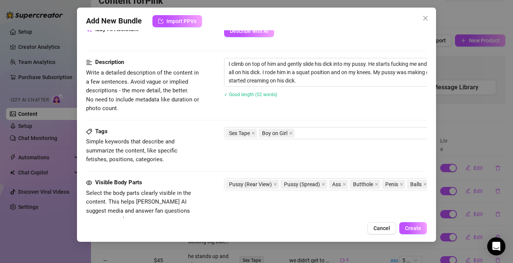
click at [237, 205] on div "Visible Body Parts Select the body parts clearly visible in the content. This h…" at bounding box center [256, 201] width 341 height 46
click at [410, 226] on span "Create" at bounding box center [413, 228] width 16 height 6
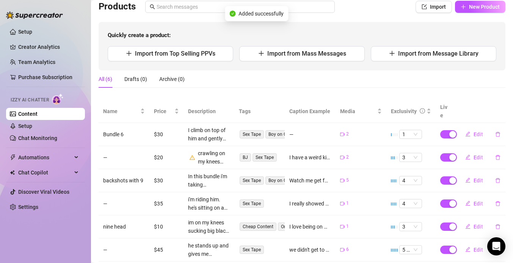
scroll to position [58, 0]
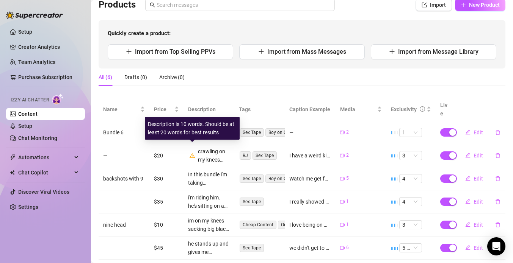
click at [194, 153] on icon "warning" at bounding box center [191, 155] width 5 height 5
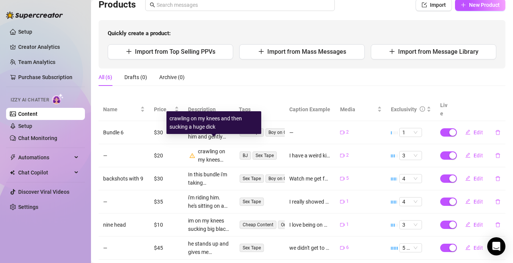
click at [213, 149] on div "crawling on my knees and then sucking a huge dick" at bounding box center [214, 155] width 32 height 17
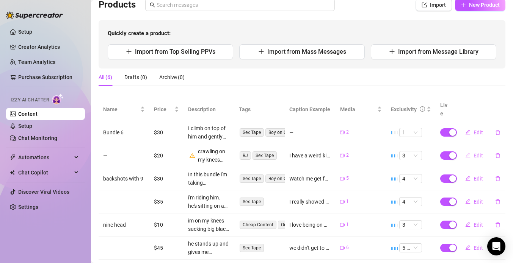
click at [479, 153] on span "Edit" at bounding box center [477, 156] width 9 height 6
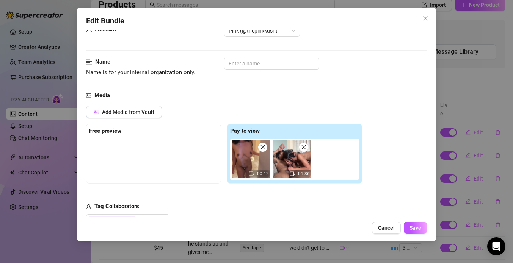
scroll to position [26, 0]
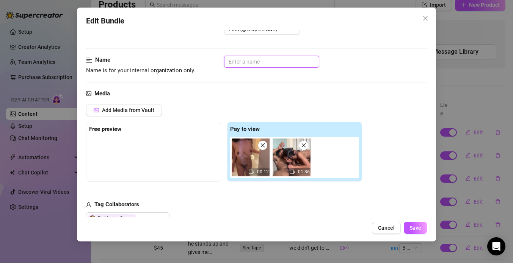
click at [258, 64] on input "text" at bounding box center [271, 62] width 95 height 12
click at [242, 89] on div "Media" at bounding box center [256, 93] width 341 height 9
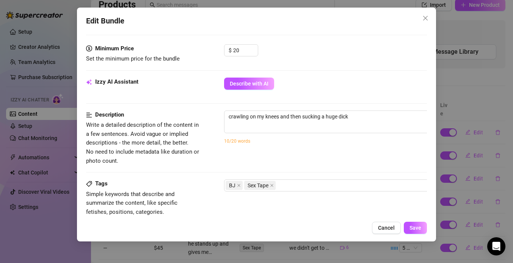
scroll to position [240, 0]
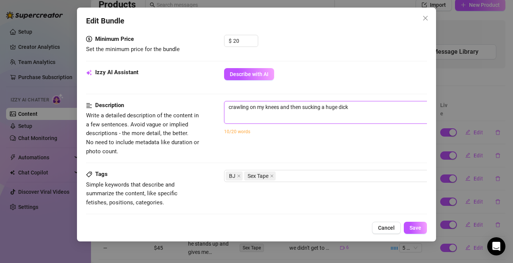
click at [361, 108] on textarea "crawling on my knees and then sucking a huge dick" at bounding box center [356, 107] width 265 height 11
click at [338, 108] on textarea "crawling on my knees and then sucking a huge dick" at bounding box center [356, 107] width 265 height 11
click at [370, 111] on textarea "crawling on my knees and then sucking a huge raw dick" at bounding box center [356, 107] width 265 height 11
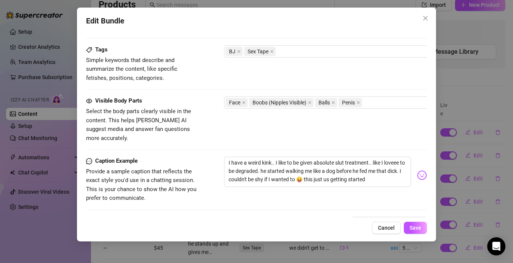
scroll to position [382, 0]
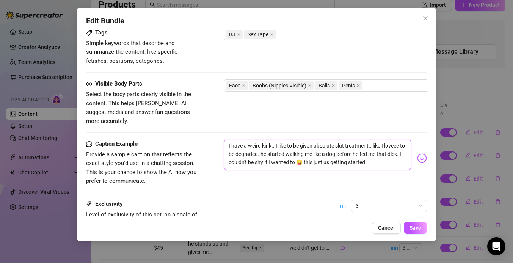
click at [387, 153] on textarea "I have a weird kink.. I like to be given absolute slut treatment.. like I lovee…" at bounding box center [317, 155] width 187 height 30
click at [396, 146] on textarea "I have a weird kink.. I like to be given absolute slut treatment.. like I lovee…" at bounding box center [317, 155] width 187 height 30
click at [413, 153] on div "I have a weird kink.. I like to be given absolute slut treatment.. like I lovee…" at bounding box center [325, 158] width 203 height 37
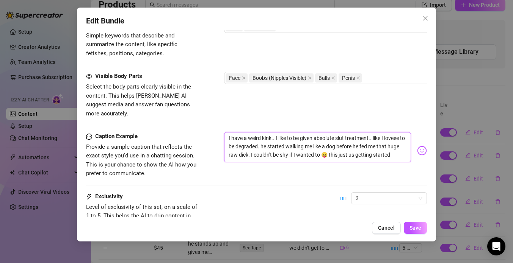
click at [408, 146] on textarea "I have a weird kink.. I like to be given absolute slut treatment.. like I lovee…" at bounding box center [317, 147] width 187 height 30
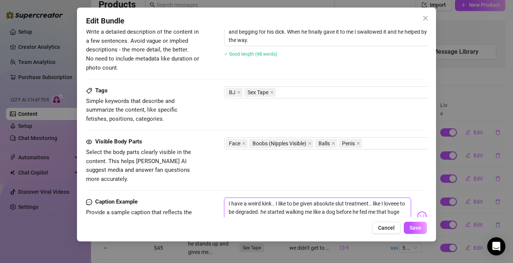
scroll to position [325, 0]
click at [410, 227] on span "Save" at bounding box center [415, 228] width 12 height 6
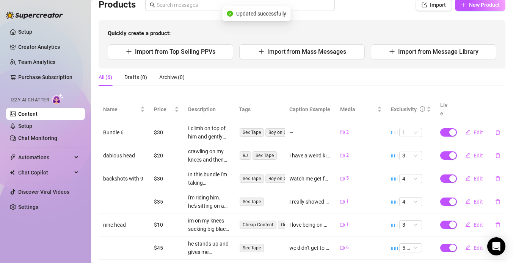
scroll to position [69, 0]
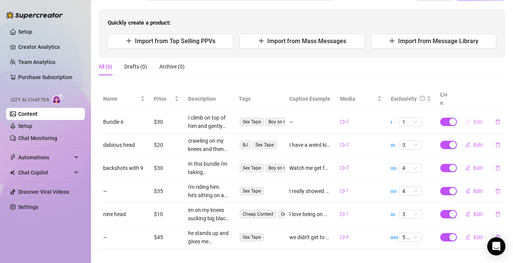
click at [481, 119] on span "Edit" at bounding box center [477, 122] width 9 height 6
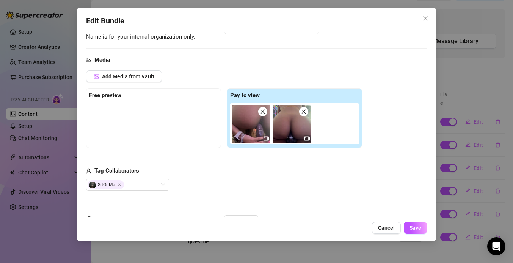
scroll to position [21, 0]
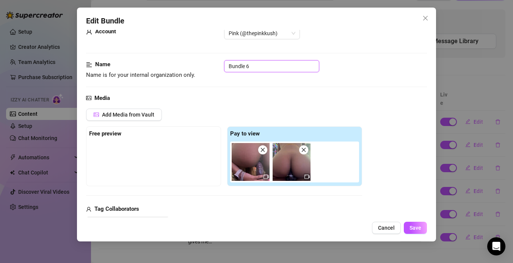
click at [257, 60] on input "Bundle 6" at bounding box center [271, 66] width 95 height 12
click at [274, 88] on div "Name Name is for your internal organization only. Riding 9" at bounding box center [256, 76] width 341 height 33
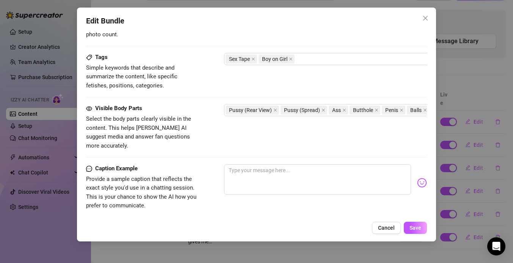
scroll to position [363, 0]
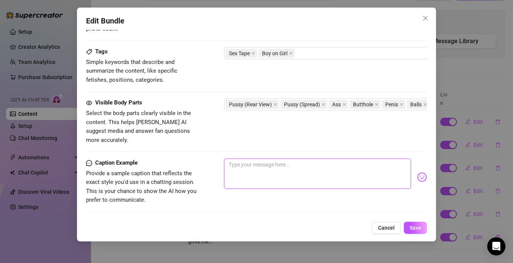
click at [250, 159] on textarea at bounding box center [317, 174] width 187 height 30
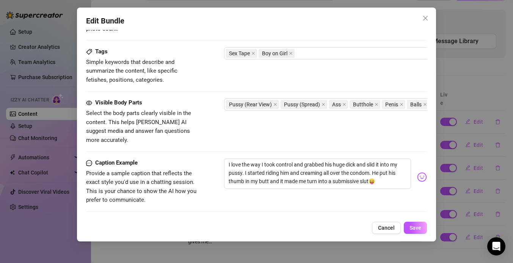
click at [333, 192] on div "Caption Example Provide a sample caption that reflects the exact style you'd us…" at bounding box center [256, 182] width 341 height 46
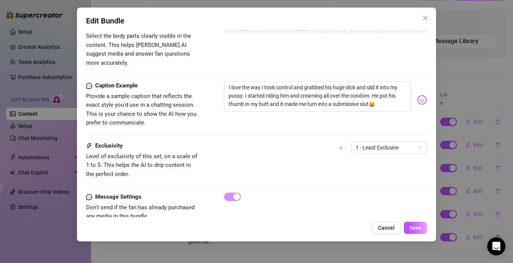
scroll to position [449, 0]
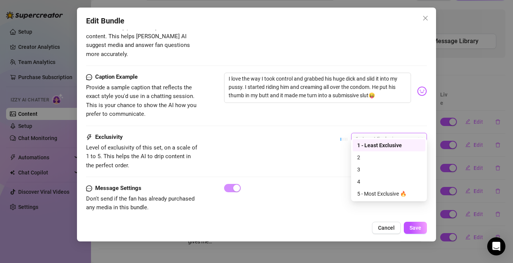
click at [377, 136] on div "1 - Least Exclusive" at bounding box center [389, 139] width 76 height 12
click at [363, 193] on div "5 - Most Exclusive 🔥" at bounding box center [389, 194] width 64 height 8
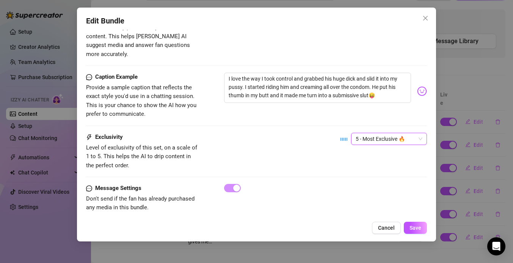
click at [335, 191] on div "Message Settings Don't send if the fan has already purchased any media in this …" at bounding box center [256, 198] width 341 height 28
click at [407, 230] on button "Save" at bounding box center [415, 228] width 23 height 12
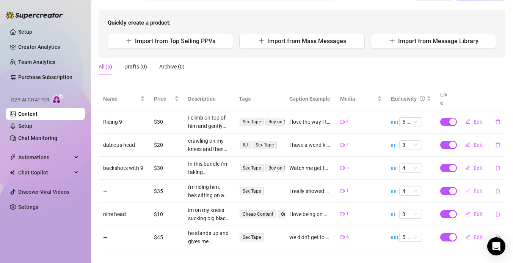
click at [485, 185] on button "Edit" at bounding box center [474, 191] width 30 height 12
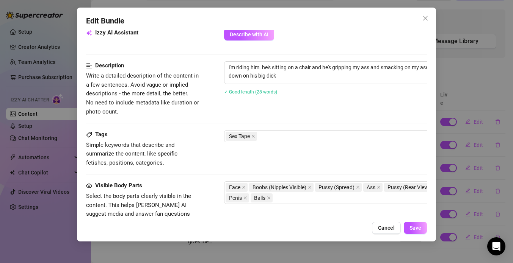
scroll to position [254, 0]
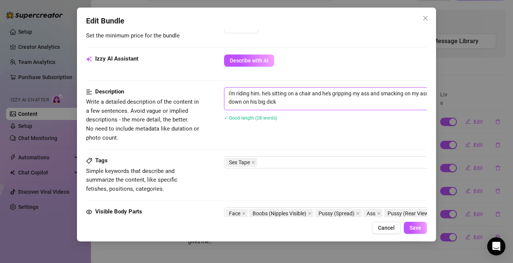
click at [280, 106] on textarea "i'm riding him. he's sitting on a chair and he's gripping my ass and smacking o…" at bounding box center [356, 98] width 265 height 20
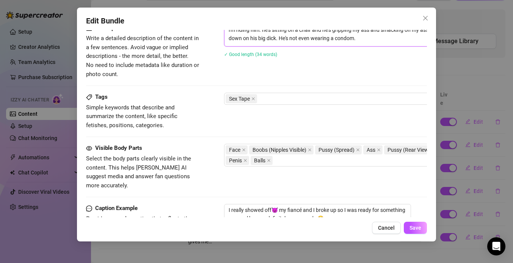
scroll to position [341, 0]
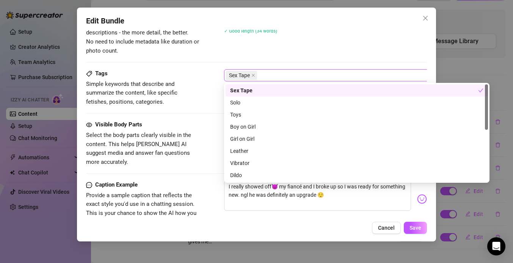
click at [291, 80] on div "Sex Tape" at bounding box center [352, 75] width 254 height 11
click at [266, 125] on div "Boy on Girl" at bounding box center [356, 127] width 253 height 8
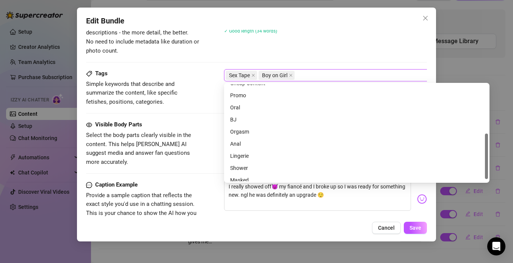
scroll to position [109, 0]
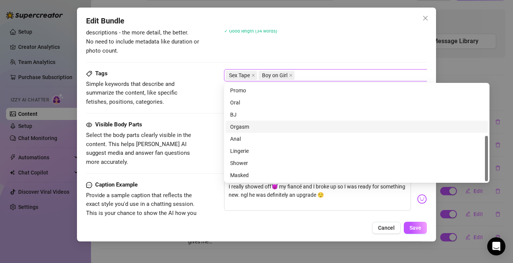
click at [280, 127] on div "Orgasm" at bounding box center [356, 127] width 253 height 8
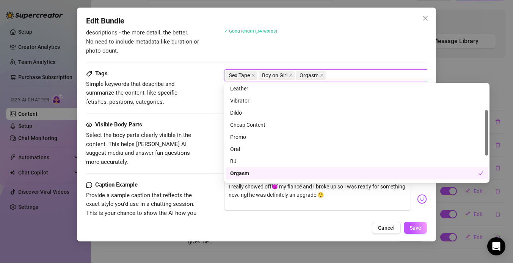
scroll to position [54, 0]
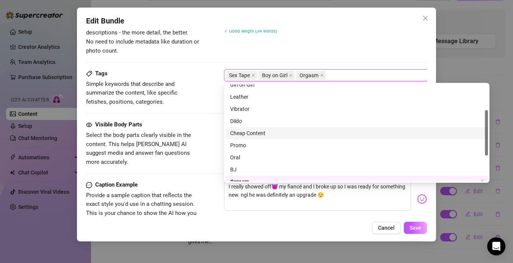
click at [210, 138] on div "Visible Body Parts Select the body parts clearly visible in the content. This h…" at bounding box center [256, 144] width 341 height 46
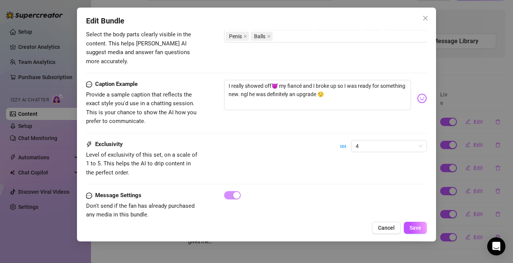
scroll to position [449, 0]
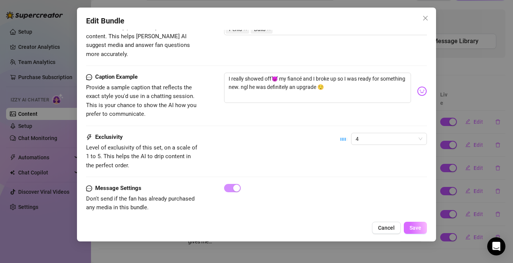
click at [419, 229] on span "Save" at bounding box center [415, 228] width 12 height 6
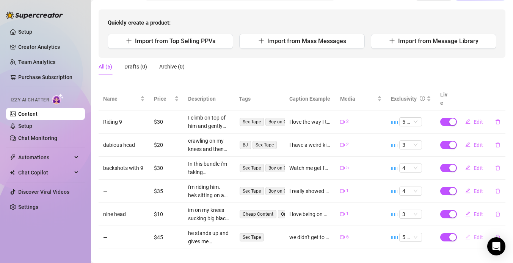
click at [478, 235] on span "Edit" at bounding box center [477, 238] width 9 height 6
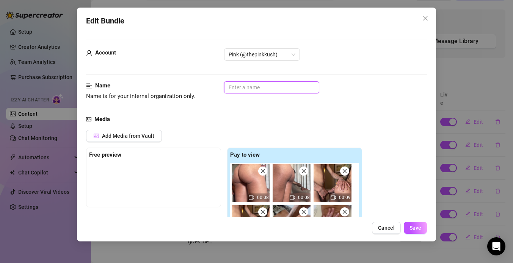
click at [261, 87] on input "text" at bounding box center [271, 87] width 95 height 12
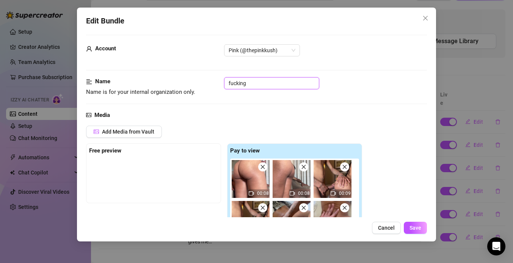
scroll to position [6, 0]
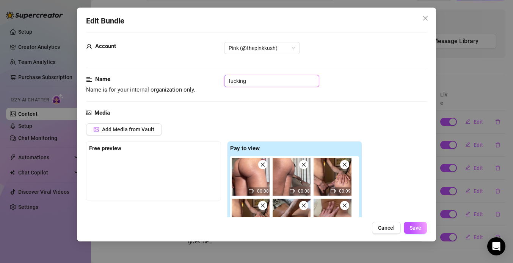
click at [260, 76] on input "fucking" at bounding box center [271, 81] width 95 height 12
click at [249, 92] on div "Name Name is for your internal organization only. backshots from dabious" at bounding box center [256, 84] width 341 height 19
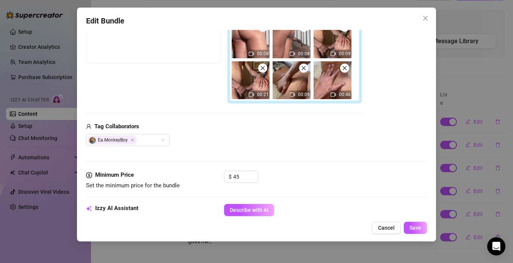
scroll to position [196, 0]
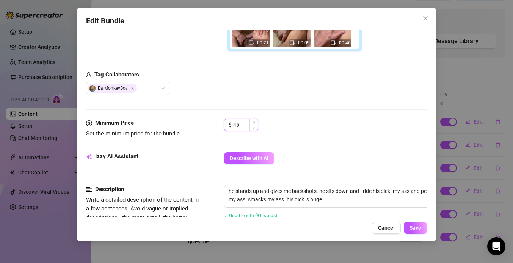
click at [243, 127] on input "45" at bounding box center [245, 124] width 25 height 11
click at [296, 128] on div "$ 35" at bounding box center [325, 128] width 203 height 19
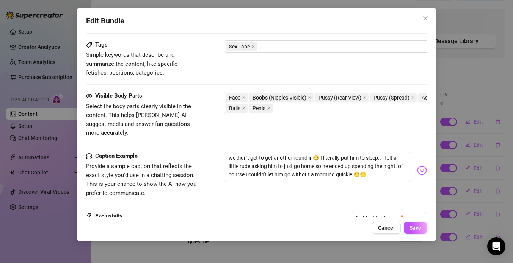
scroll to position [421, 0]
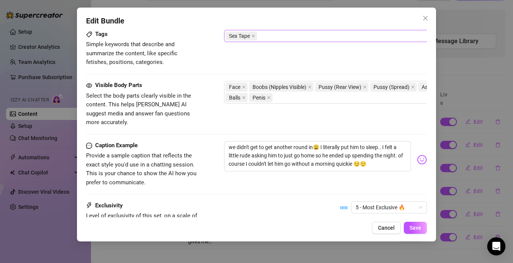
click at [368, 33] on div "Sex Tape" at bounding box center [352, 36] width 254 height 11
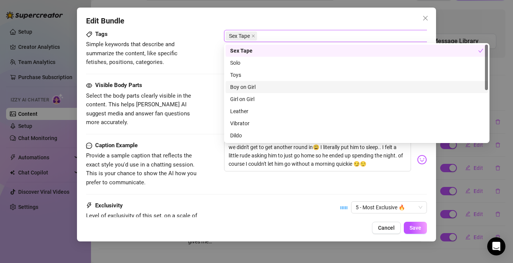
click at [248, 85] on div "Boy on Girl" at bounding box center [356, 87] width 253 height 8
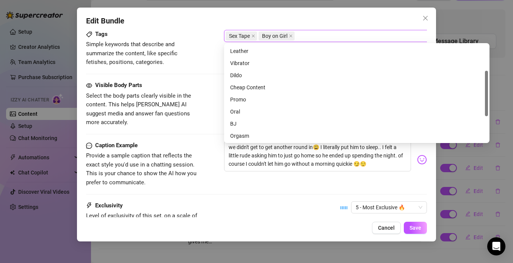
scroll to position [49, 0]
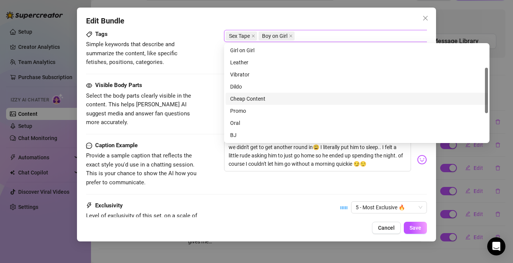
click at [244, 94] on div "Cheap Content" at bounding box center [356, 99] width 262 height 12
click at [323, 98] on div "Cheap Content" at bounding box center [354, 99] width 248 height 8
click at [338, 99] on div "Cheap Content" at bounding box center [356, 99] width 253 height 8
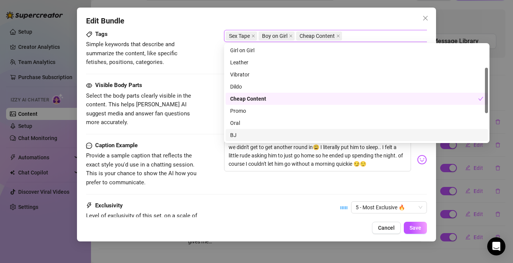
click at [330, 202] on div "Exclusivity Level of exclusivity of this set, on a scale of 1 to 5. This helps …" at bounding box center [256, 220] width 341 height 37
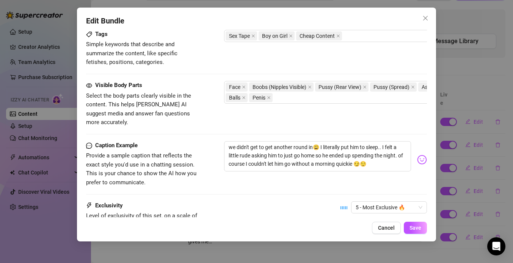
click at [381, 207] on div "5 - Most Exclusive 🔥" at bounding box center [383, 211] width 86 height 19
click at [381, 202] on span "5 - Most Exclusive 🔥" at bounding box center [388, 207] width 67 height 11
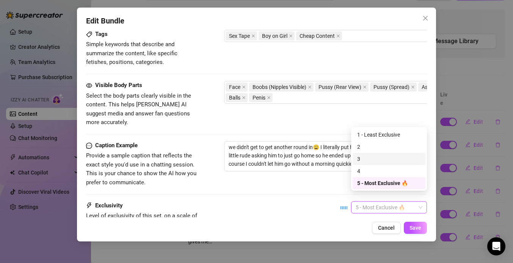
click at [373, 153] on div "3" at bounding box center [388, 159] width 73 height 12
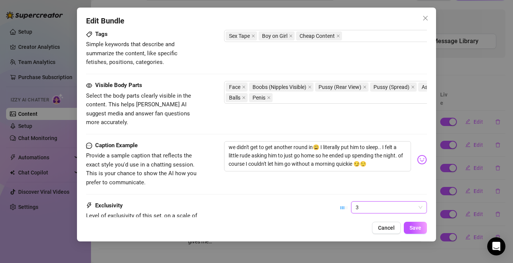
click at [312, 169] on div "Caption Example Provide a sample caption that reflects the exact style you'd us…" at bounding box center [256, 164] width 341 height 46
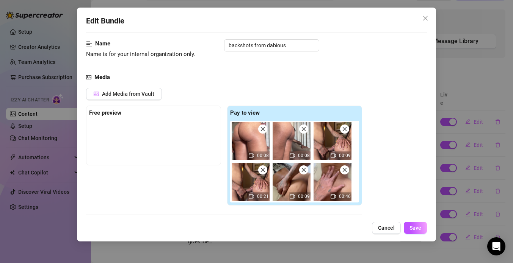
scroll to position [47, 0]
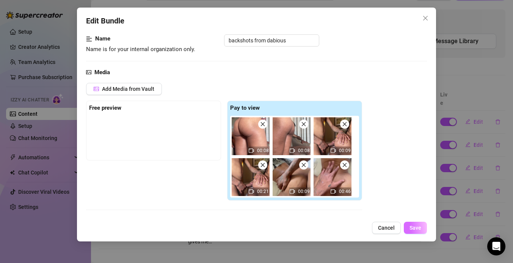
click at [413, 227] on span "Save" at bounding box center [415, 228] width 12 height 6
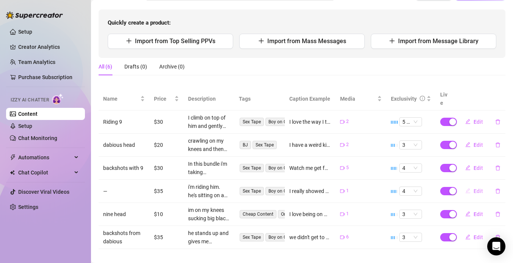
click at [485, 185] on button "Edit" at bounding box center [474, 191] width 30 height 12
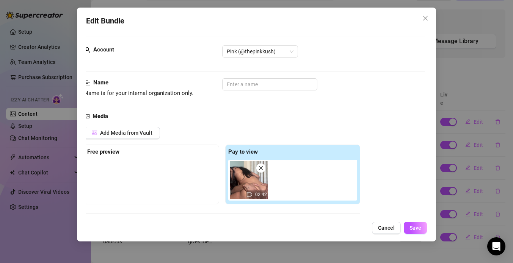
scroll to position [0, 2]
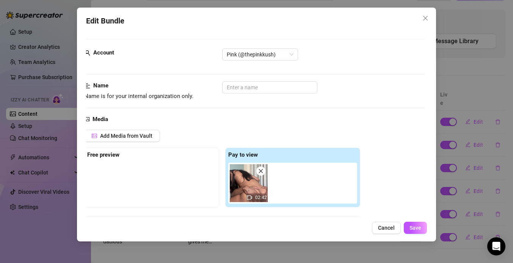
click at [279, 81] on div "Account Pink (@thepinkkush)" at bounding box center [254, 65] width 341 height 33
click at [274, 87] on input "text" at bounding box center [269, 87] width 95 height 12
click at [418, 228] on span "Save" at bounding box center [415, 228] width 12 height 6
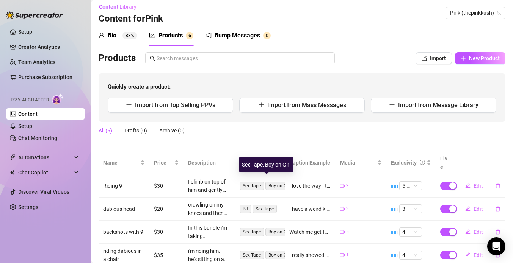
scroll to position [0, 0]
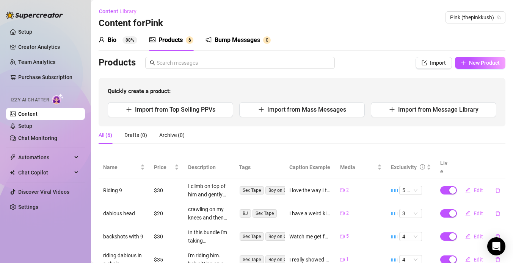
click at [214, 133] on div "All (6) Drafts (0) Archive (0)" at bounding box center [302, 135] width 407 height 17
